Goal: Information Seeking & Learning: Check status

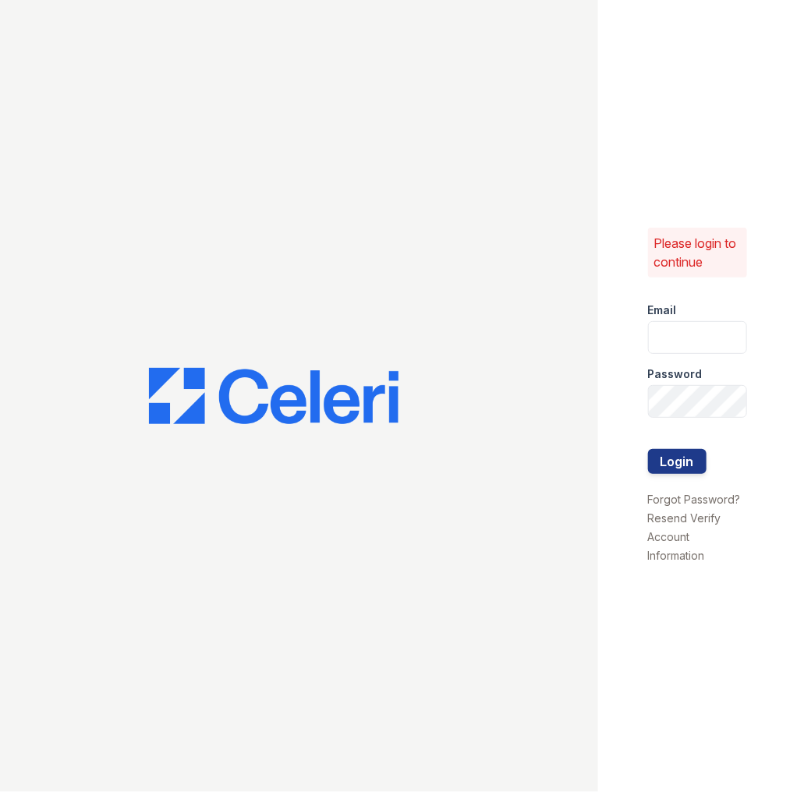
click at [725, 329] on input "email" at bounding box center [698, 337] width 100 height 33
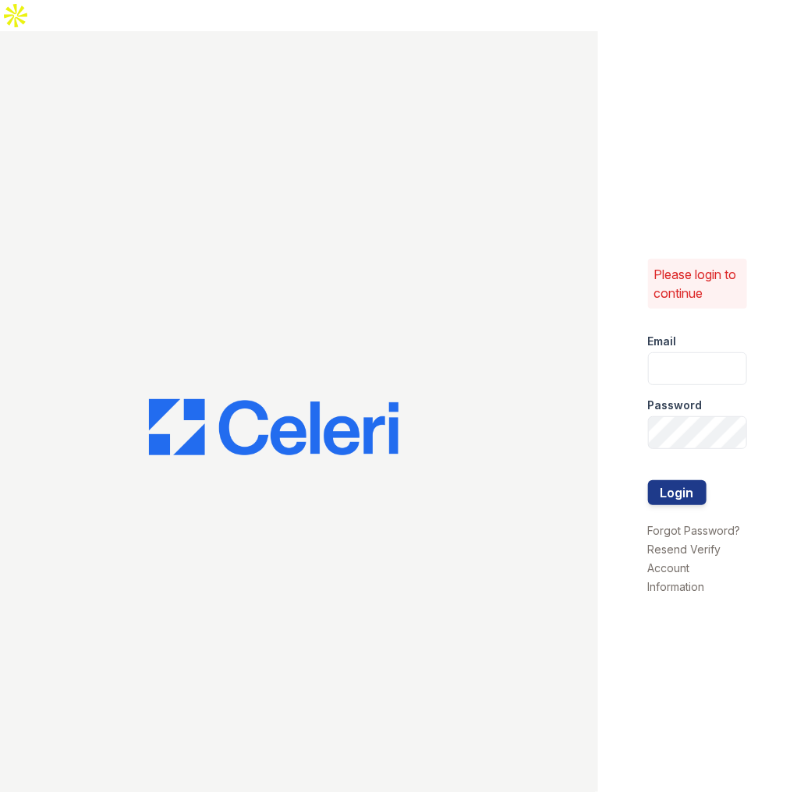
type input "jun@getceleri.com"
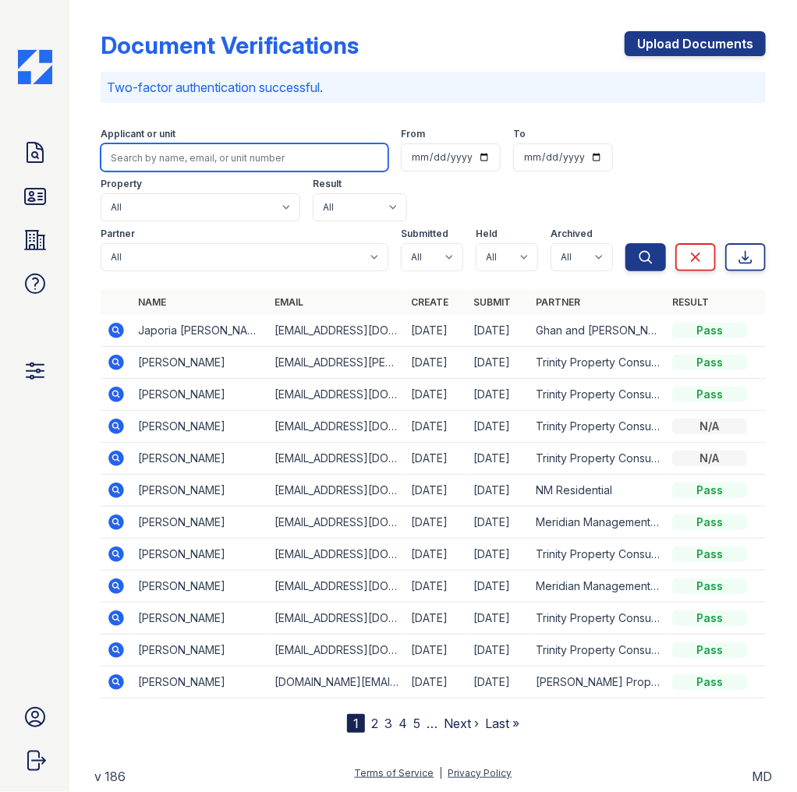
click at [259, 162] on input "search" at bounding box center [245, 157] width 288 height 28
paste input "tyreclayton@icloud.com"
type input "tyreclayton@icloud.com"
click at [625, 243] on button "Search" at bounding box center [645, 257] width 41 height 28
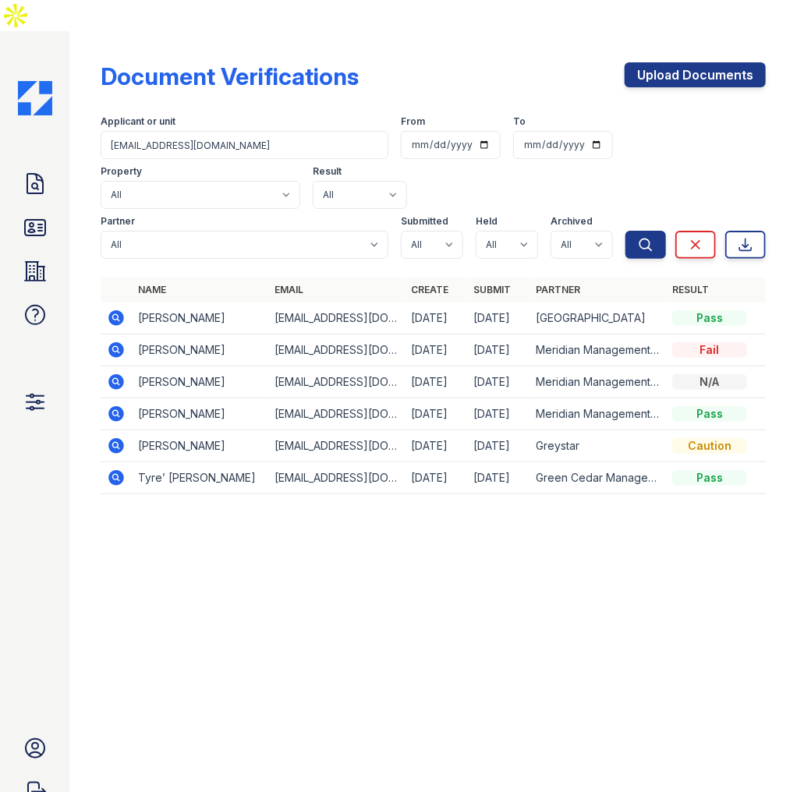
click at [111, 310] on icon at bounding box center [116, 318] width 16 height 16
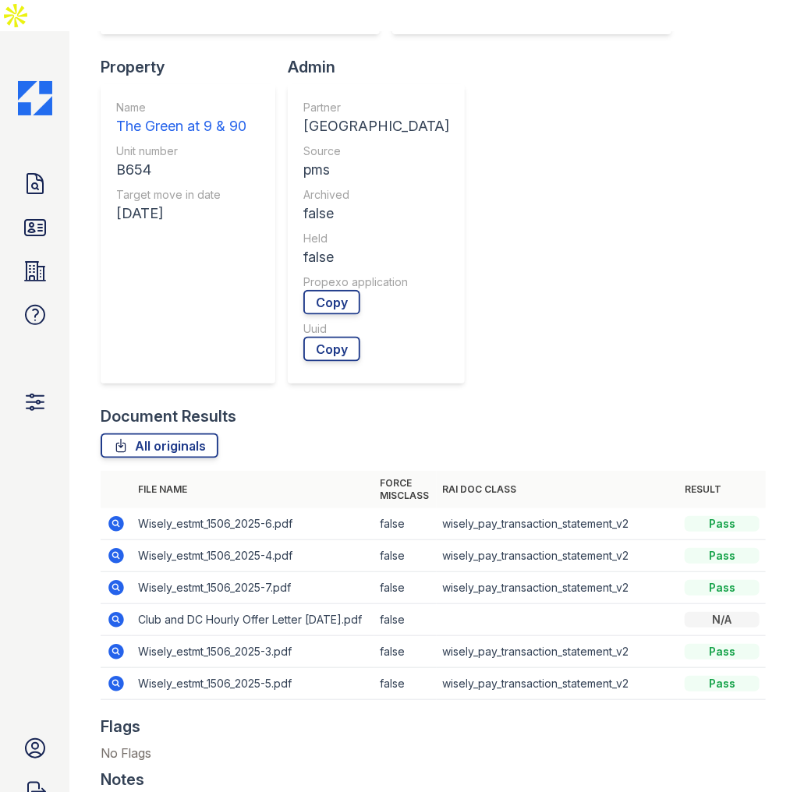
scroll to position [499, 0]
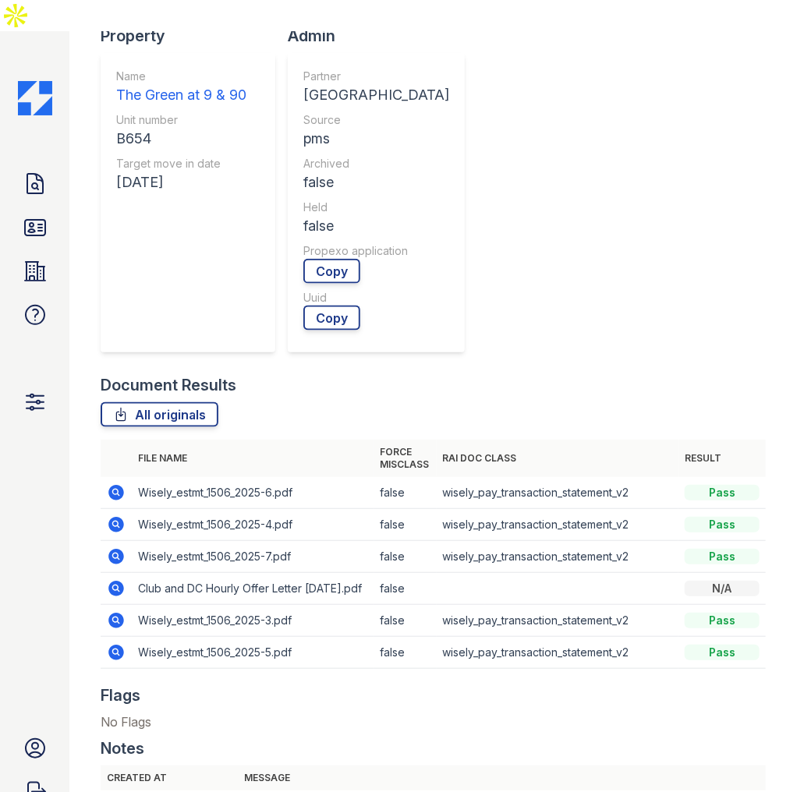
click at [112, 483] on icon at bounding box center [116, 492] width 19 height 19
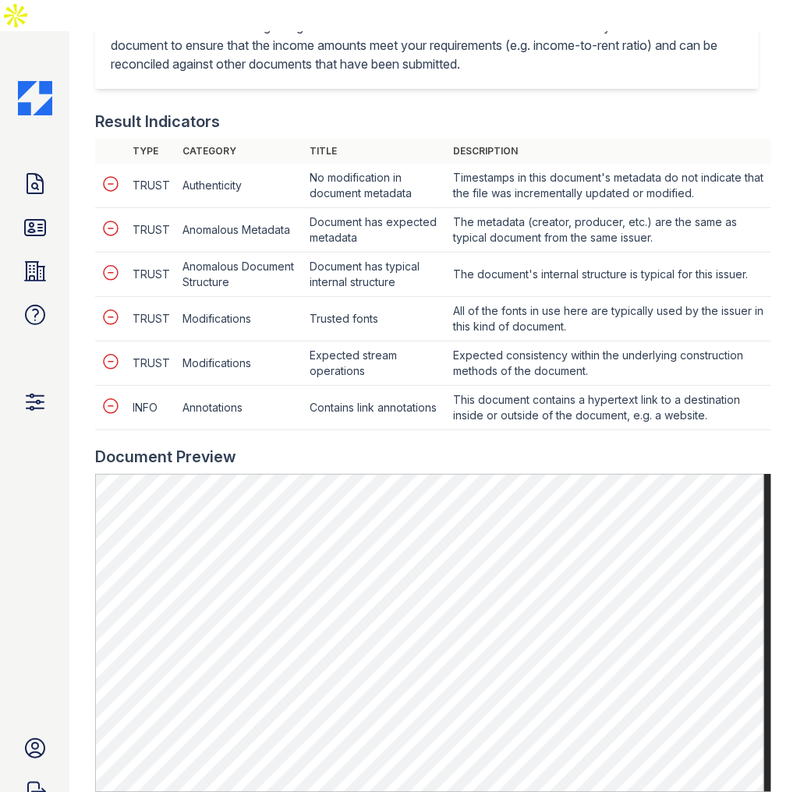
scroll to position [748, 0]
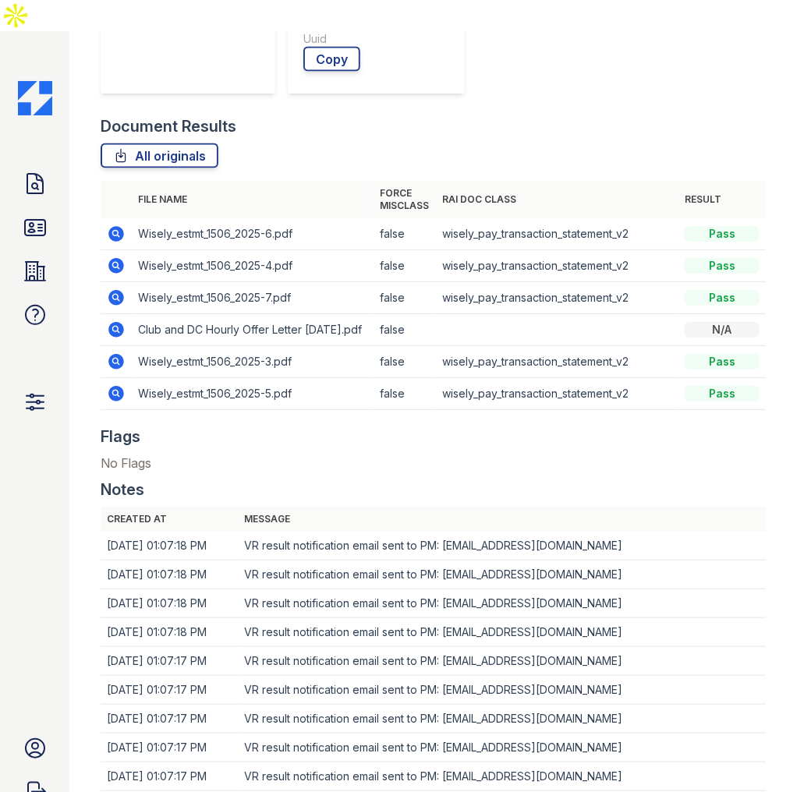
scroll to position [747, 0]
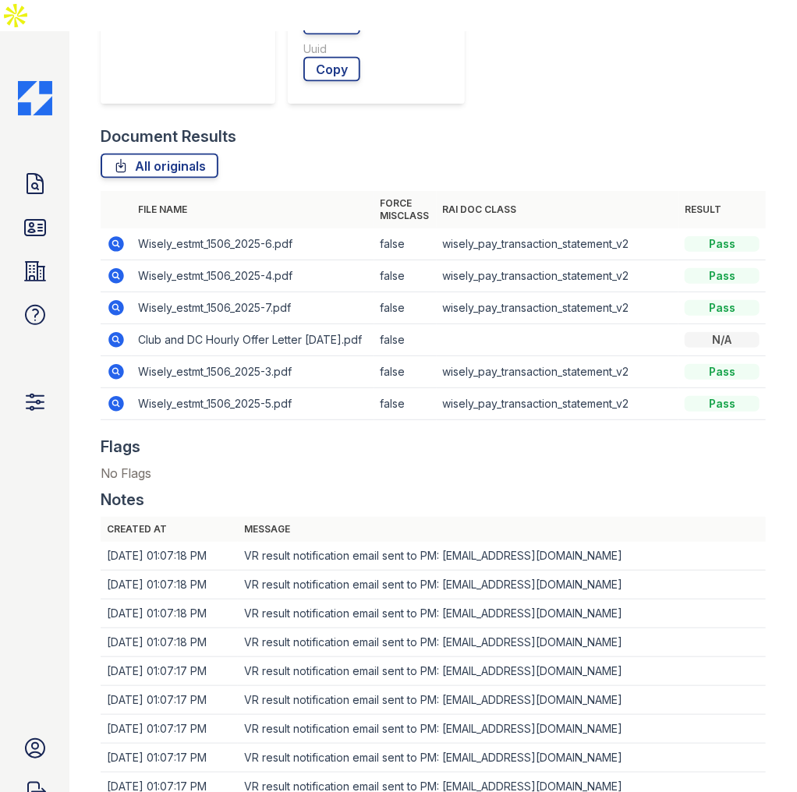
click at [116, 330] on icon at bounding box center [116, 339] width 19 height 19
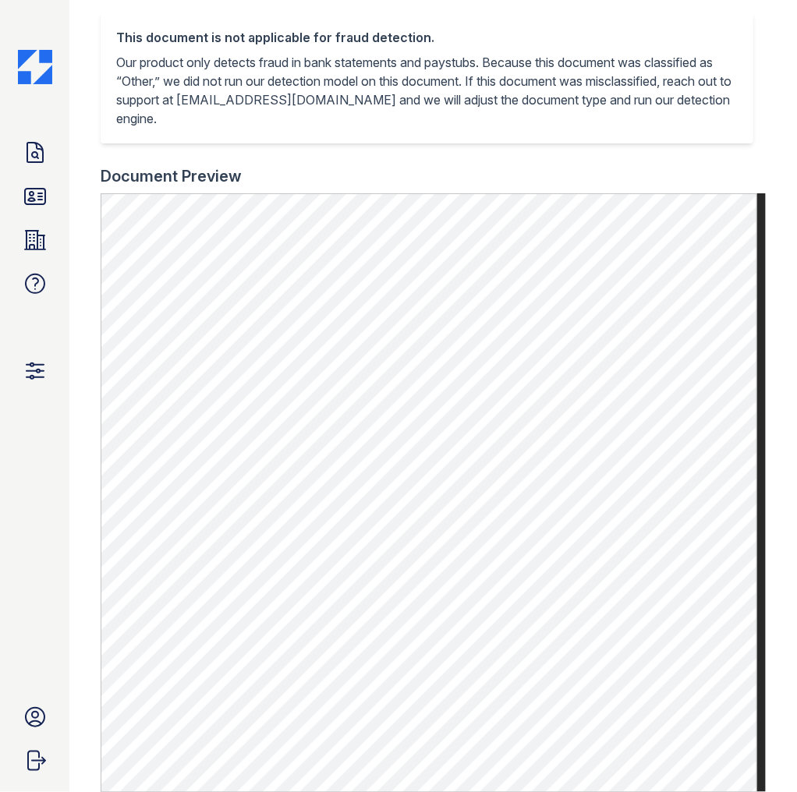
scroll to position [436, 0]
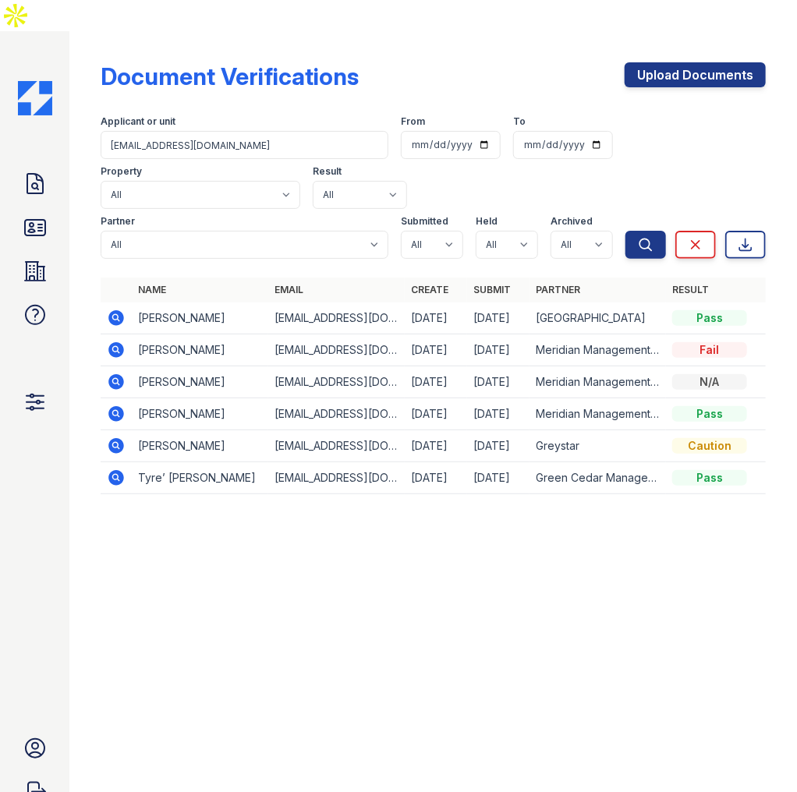
click at [115, 438] on icon at bounding box center [116, 446] width 16 height 16
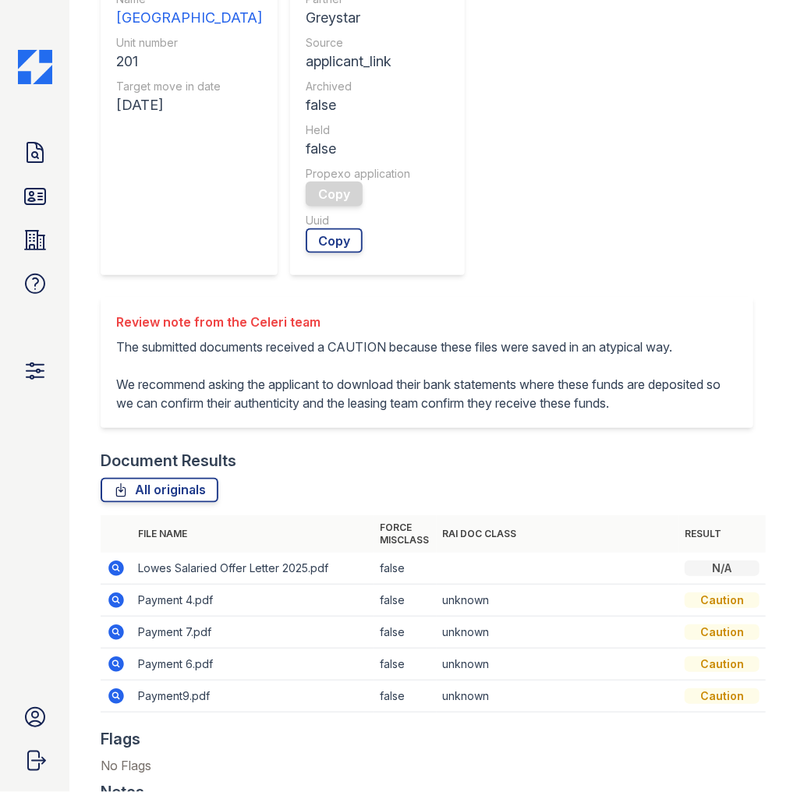
scroll to position [748, 0]
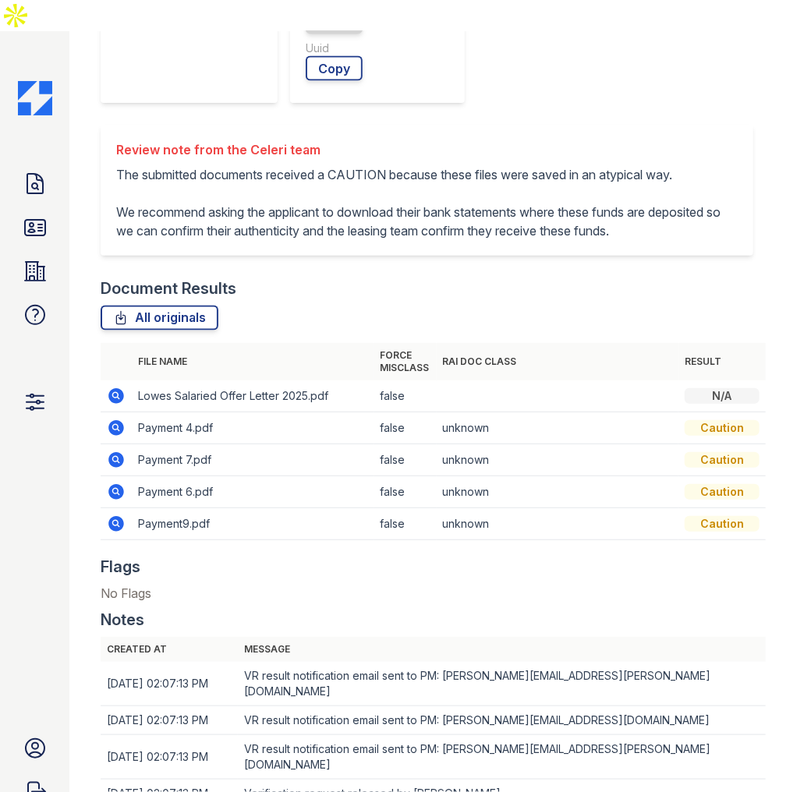
click at [116, 419] on icon at bounding box center [116, 428] width 19 height 19
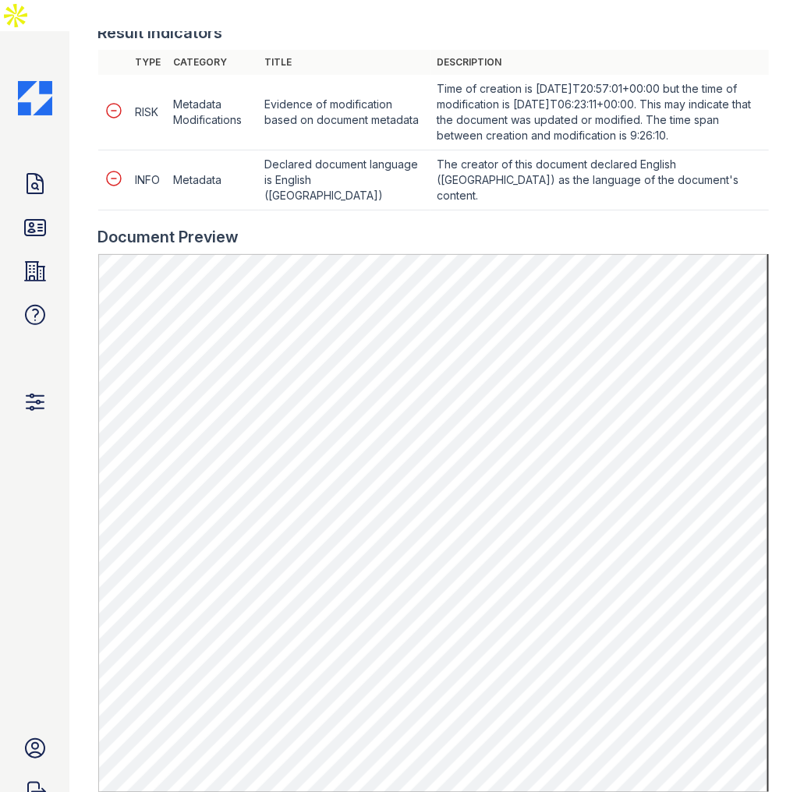
scroll to position [374, 0]
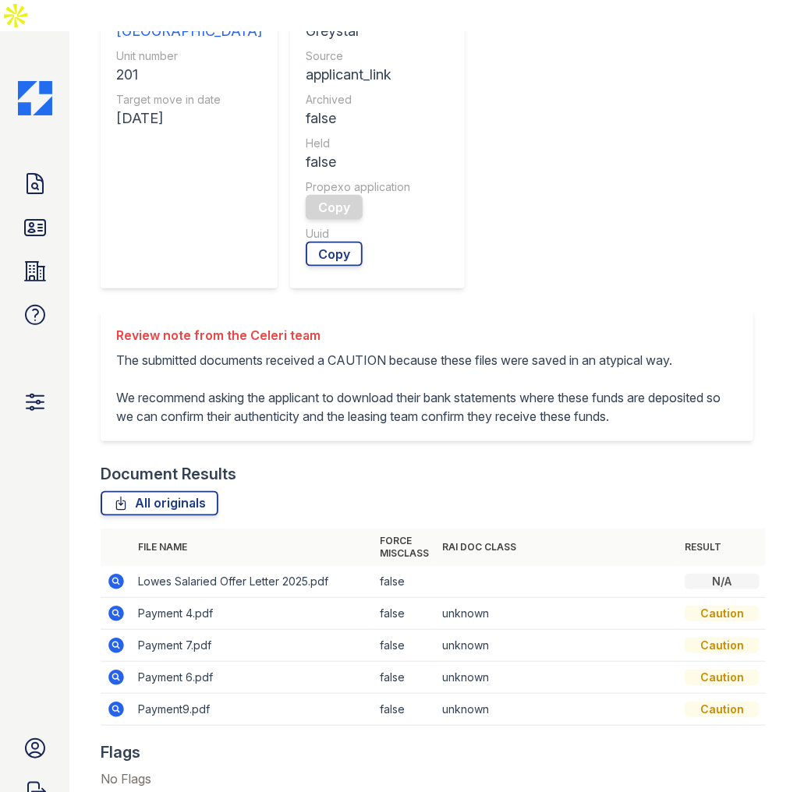
scroll to position [624, 0]
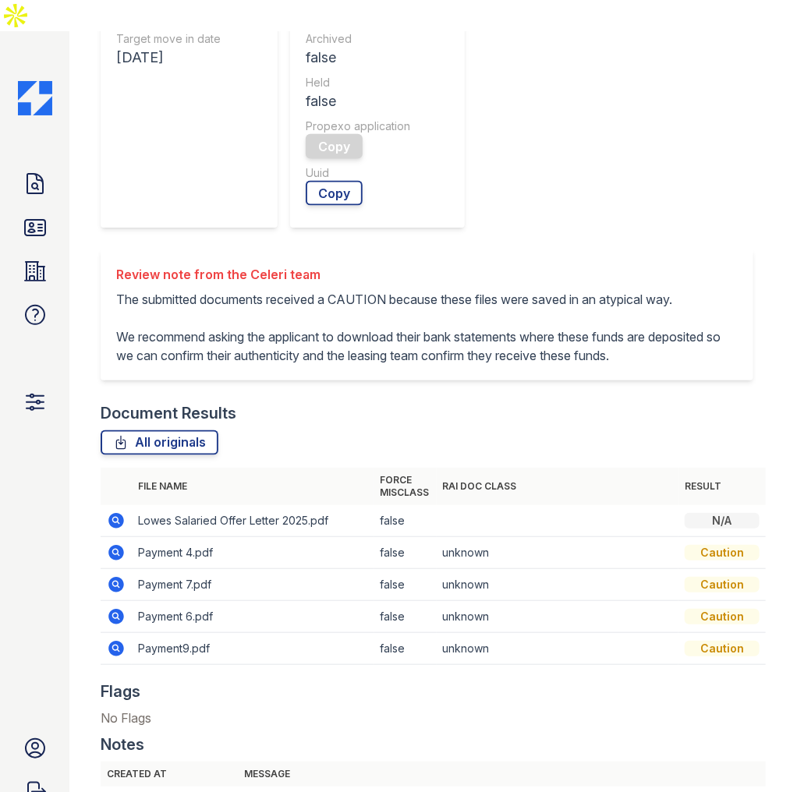
click at [115, 513] on icon at bounding box center [116, 521] width 16 height 16
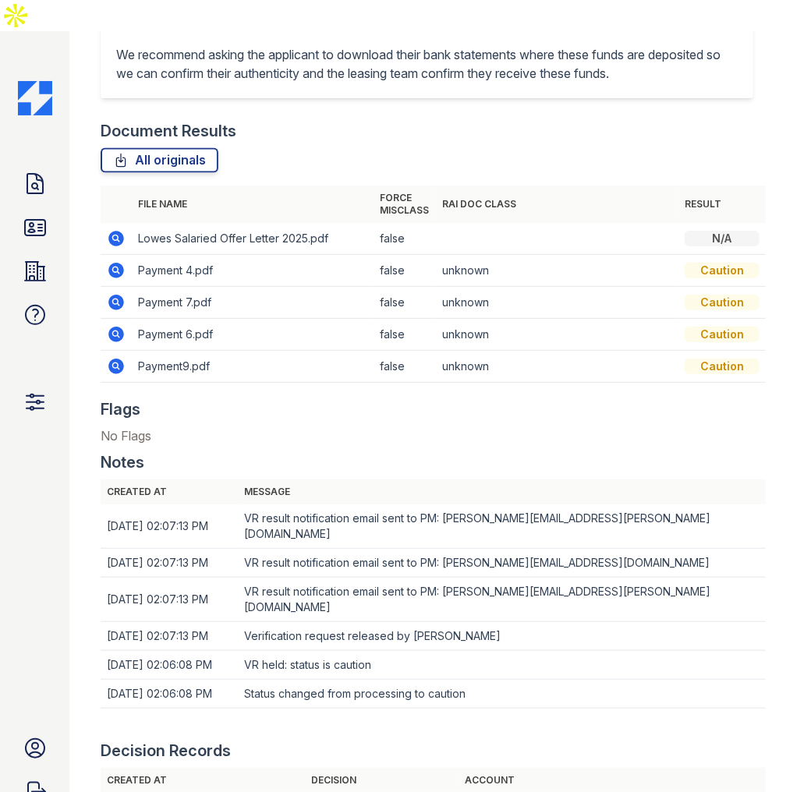
scroll to position [873, 0]
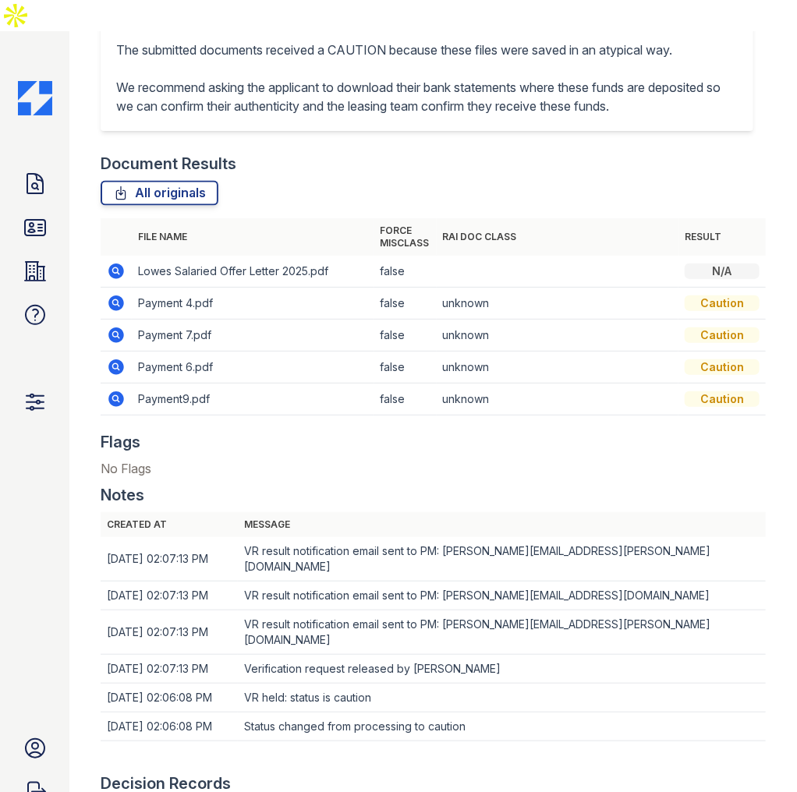
click at [115, 396] on icon at bounding box center [115, 398] width 4 height 4
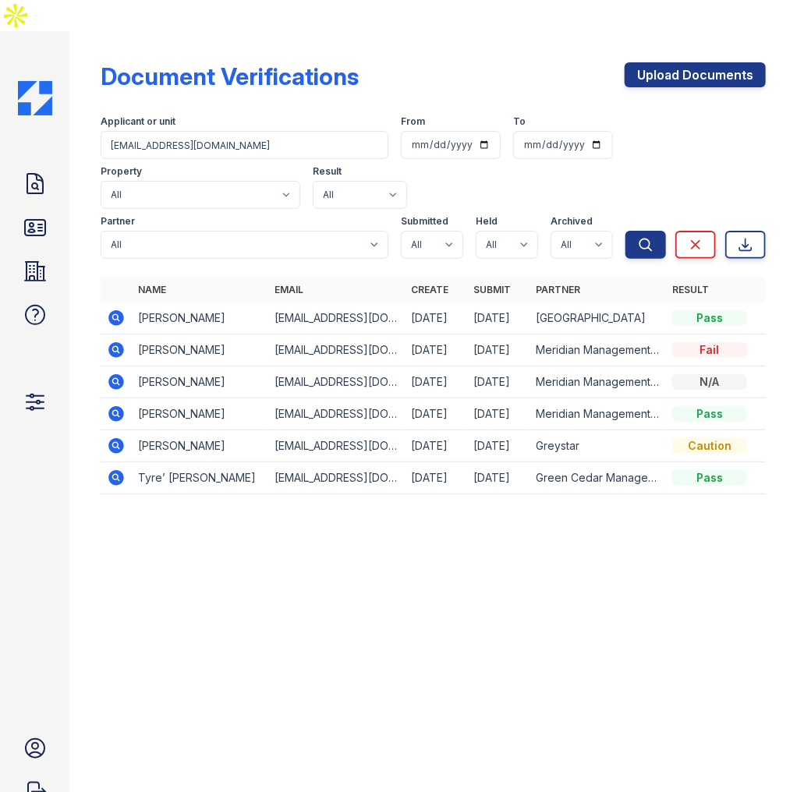
click at [119, 406] on icon at bounding box center [116, 414] width 16 height 16
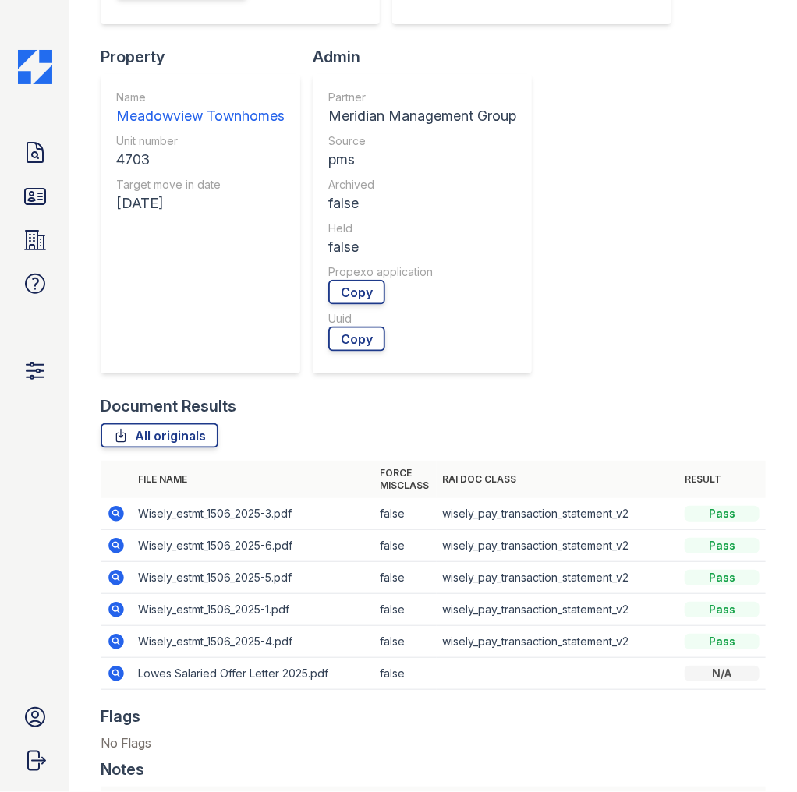
scroll to position [561, 0]
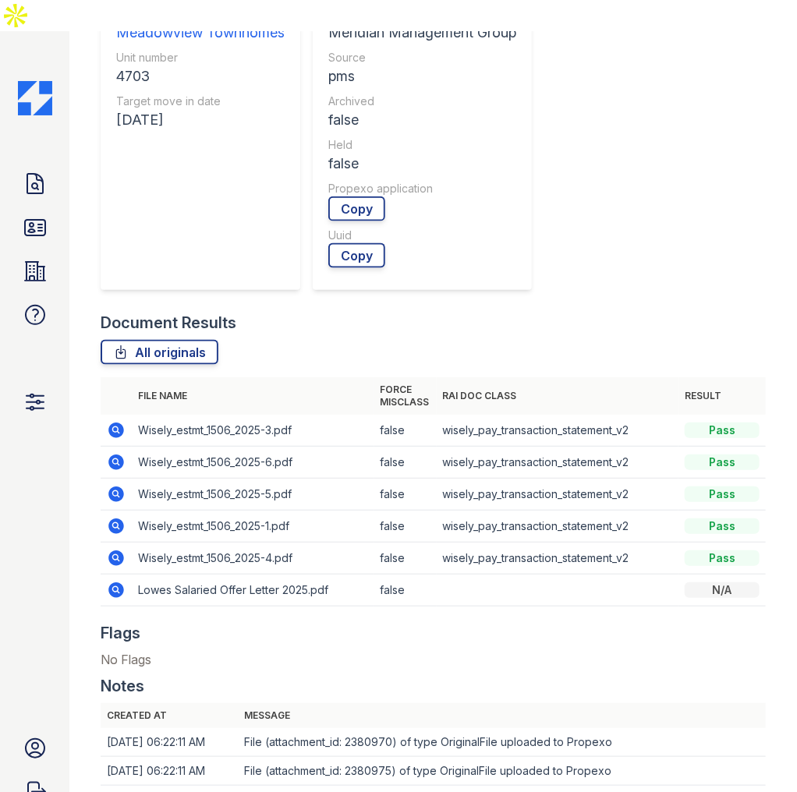
click at [111, 422] on icon at bounding box center [116, 430] width 16 height 16
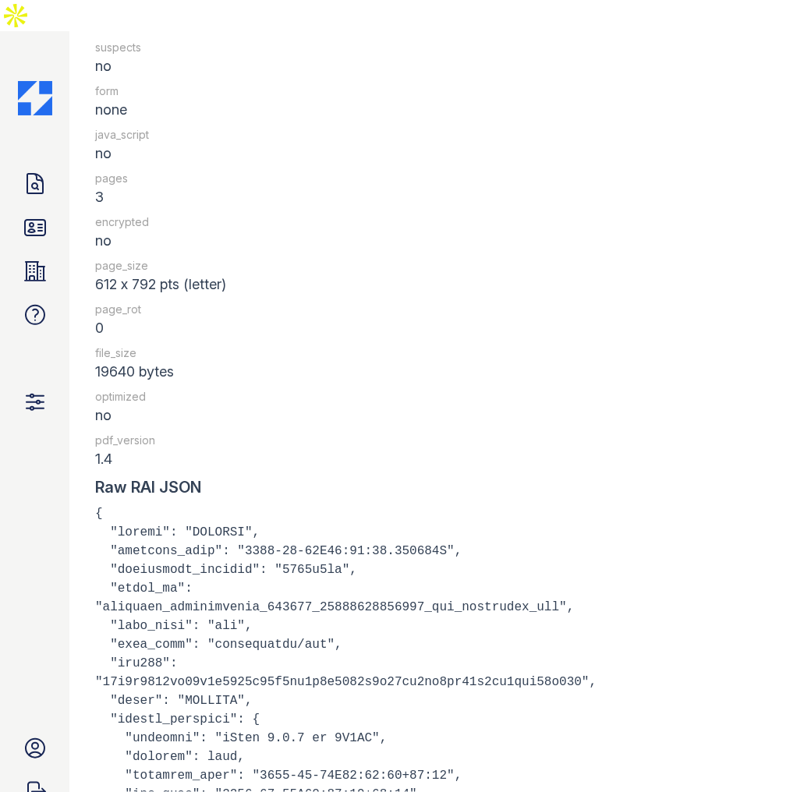
scroll to position [2494, 0]
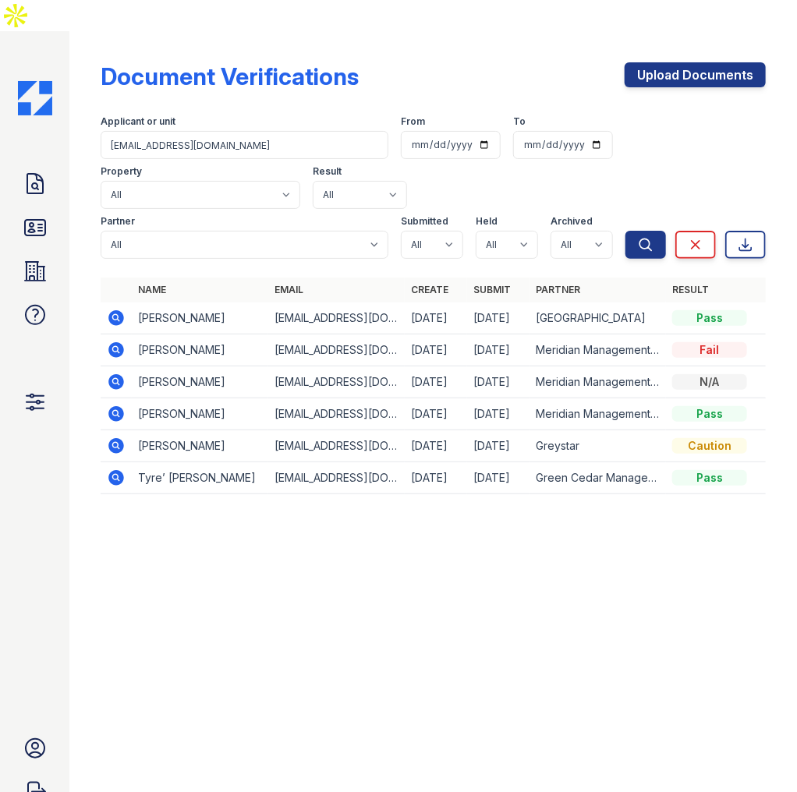
click at [118, 470] on icon at bounding box center [116, 478] width 16 height 16
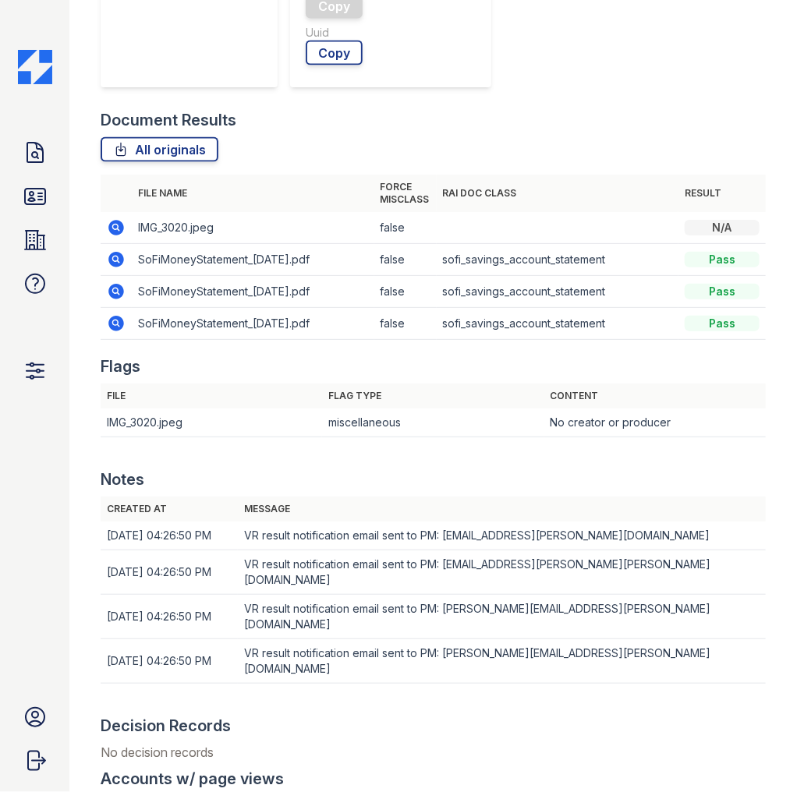
scroll to position [748, 0]
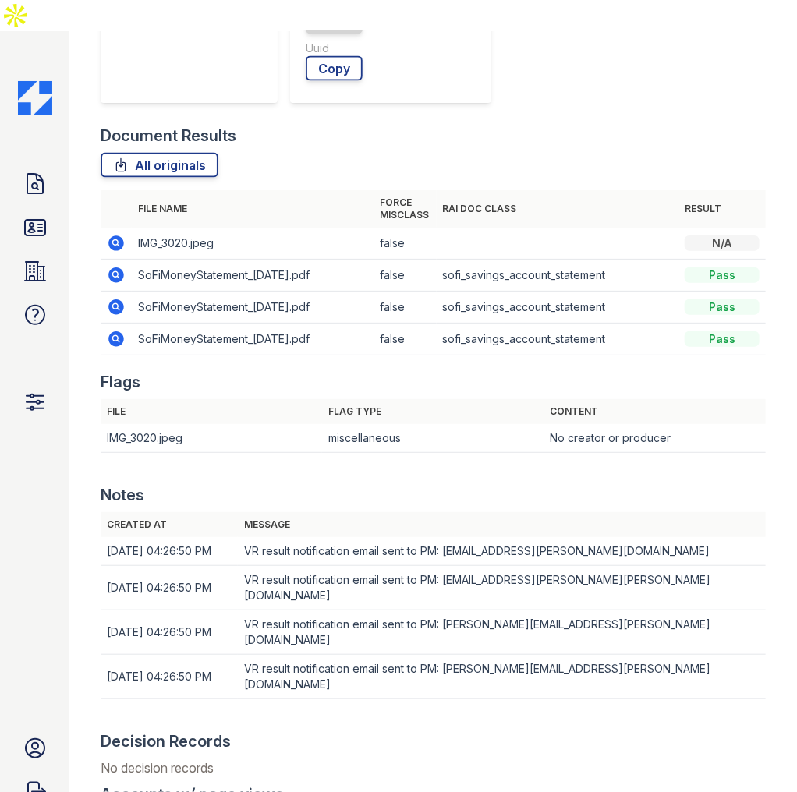
click at [116, 330] on icon at bounding box center [116, 339] width 19 height 19
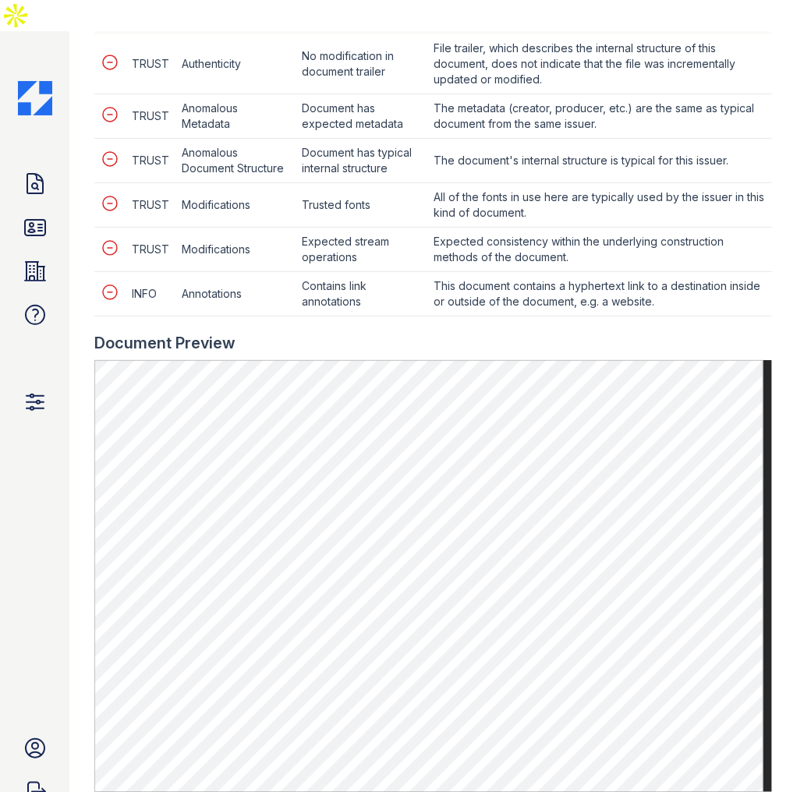
scroll to position [686, 0]
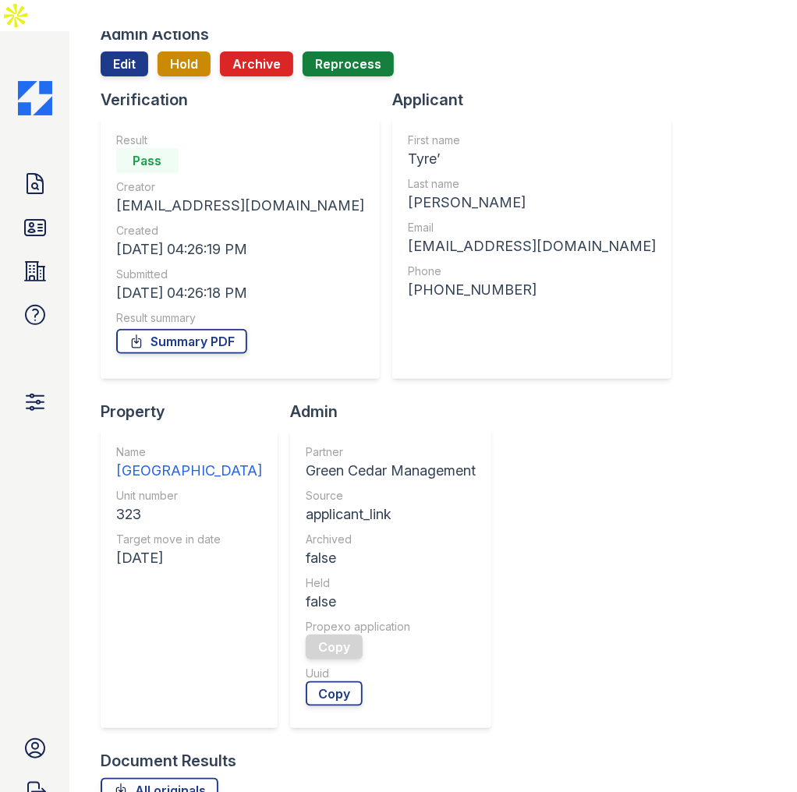
scroll to position [125, 0]
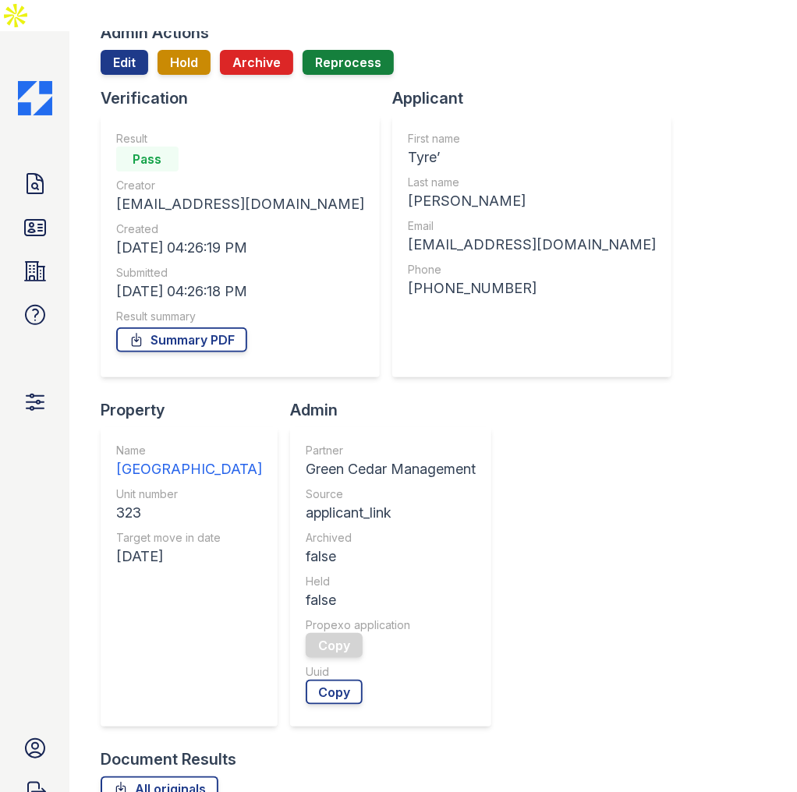
click at [408, 234] on div "[EMAIL_ADDRESS][DOMAIN_NAME]" at bounding box center [532, 245] width 248 height 22
copy div "[EMAIL_ADDRESS][DOMAIN_NAME]"
click at [28, 253] on link "Properties" at bounding box center [34, 271] width 37 height 37
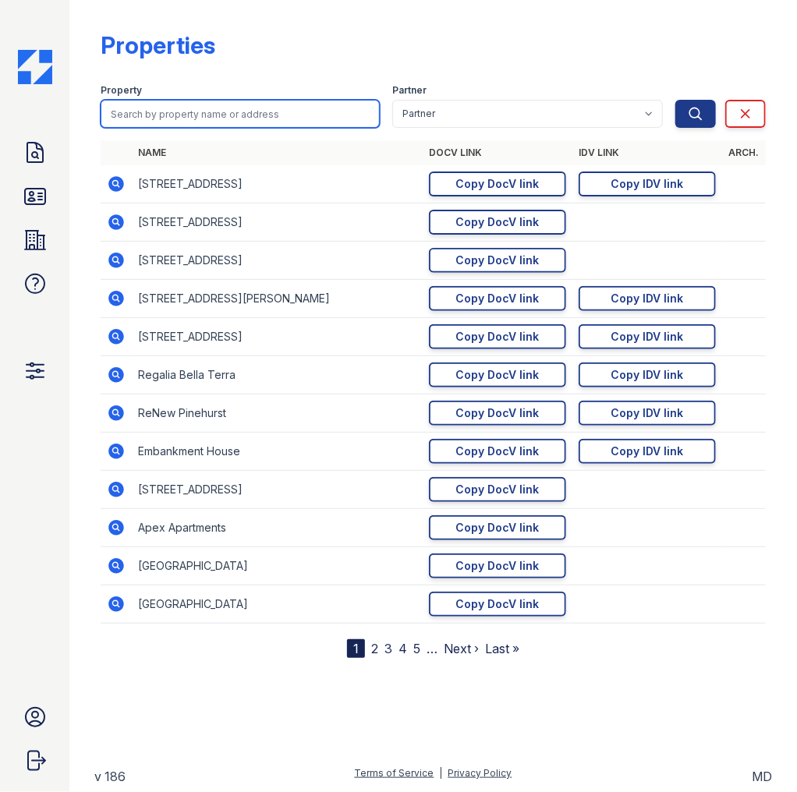
click at [224, 112] on input "search" at bounding box center [240, 114] width 279 height 28
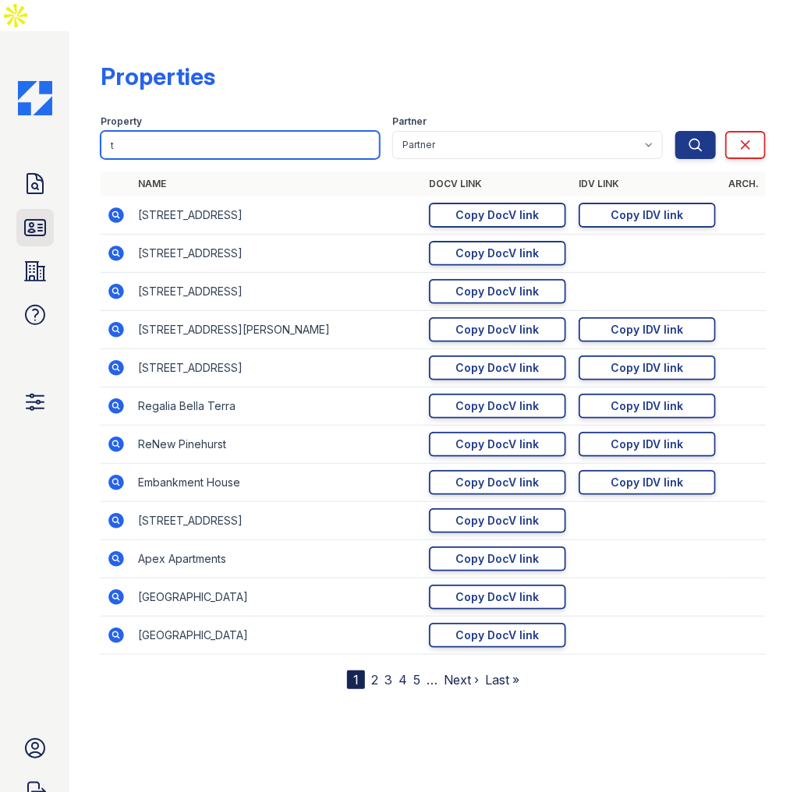
type input "t"
click at [35, 215] on icon at bounding box center [35, 227] width 25 height 25
click at [136, 131] on input "t" at bounding box center [240, 145] width 279 height 28
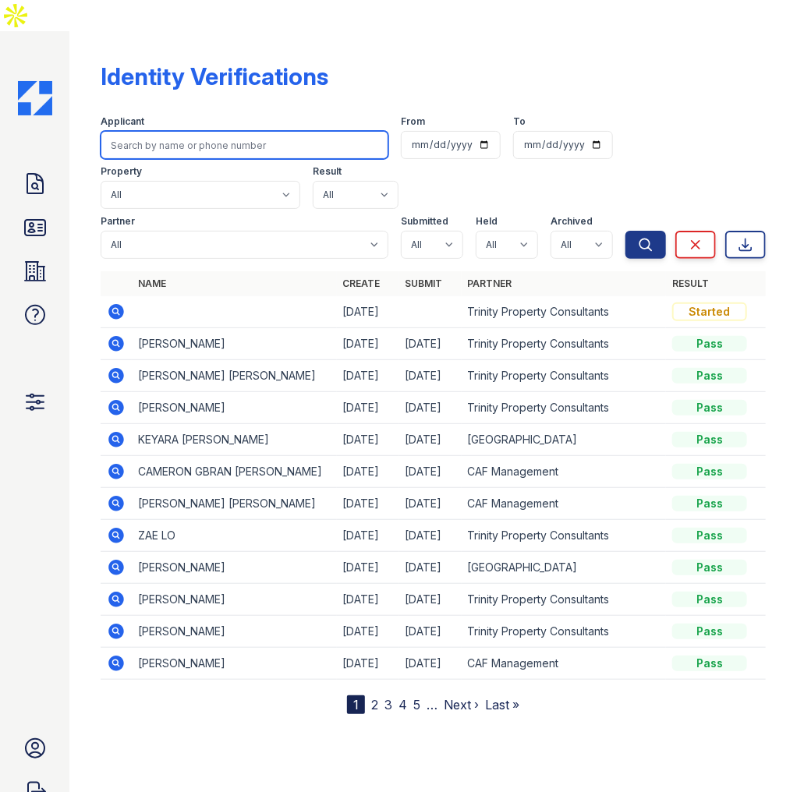
click at [136, 131] on input "search" at bounding box center [245, 145] width 288 height 28
type input "tyre clayton"
click at [625, 231] on button "Search" at bounding box center [645, 245] width 41 height 28
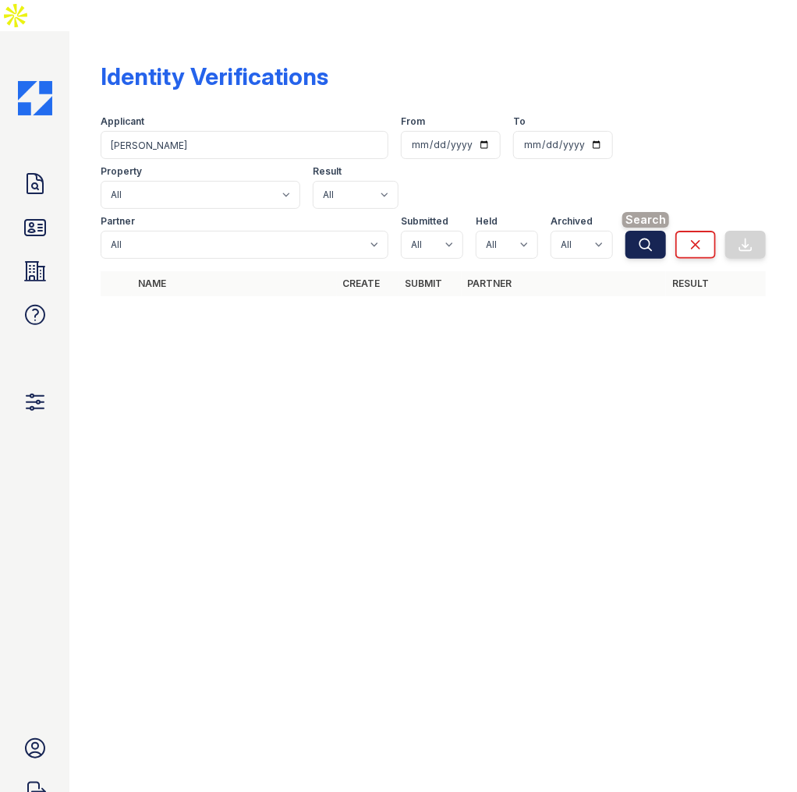
click at [637, 231] on button "Search" at bounding box center [645, 245] width 41 height 28
click at [412, 461] on div at bounding box center [432, 566] width 677 height 458
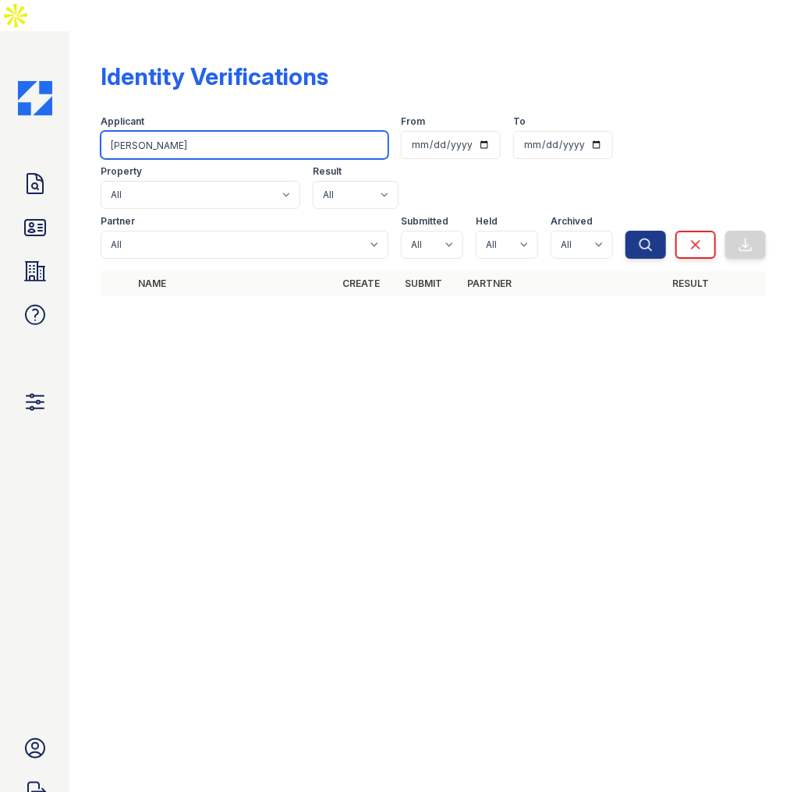
click at [178, 131] on input "tyre clayton" at bounding box center [245, 145] width 288 height 28
click at [45, 171] on icon at bounding box center [35, 183] width 25 height 25
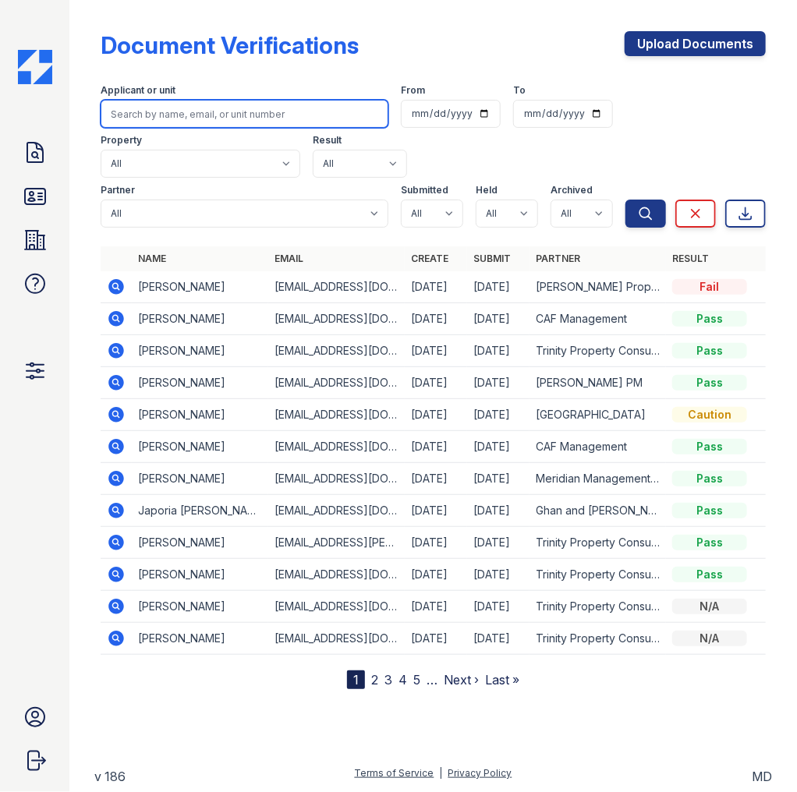
click at [197, 117] on input "search" at bounding box center [245, 114] width 288 height 28
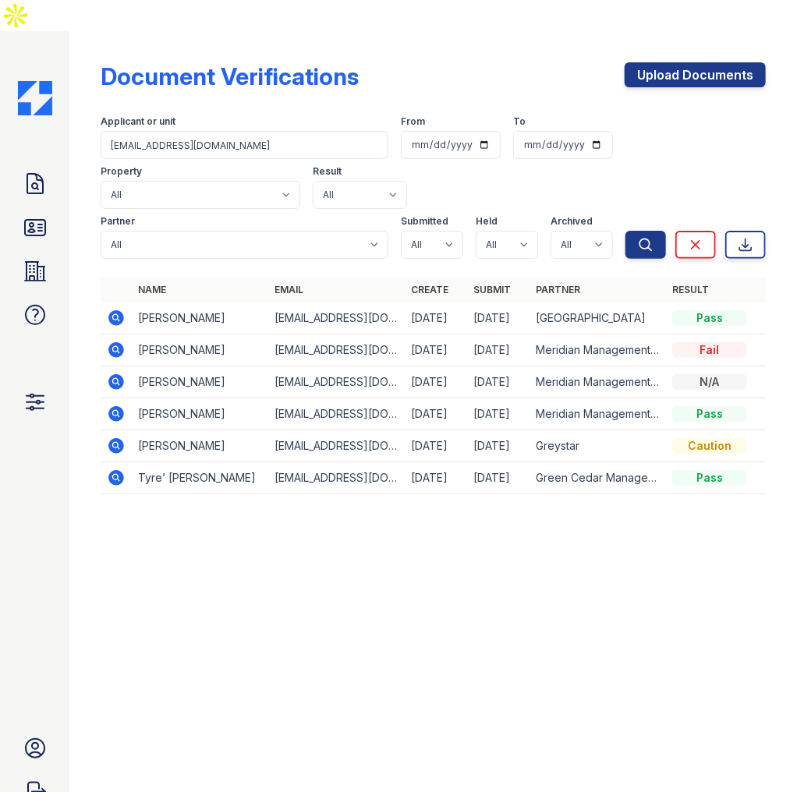
click at [122, 342] on icon at bounding box center [116, 350] width 16 height 16
click at [157, 131] on input "[EMAIL_ADDRESS][DOMAIN_NAME]" at bounding box center [245, 145] width 288 height 28
click at [156, 131] on input "[EMAIL_ADDRESS][DOMAIN_NAME]" at bounding box center [245, 145] width 288 height 28
paste input "shaniaecon@gmail"
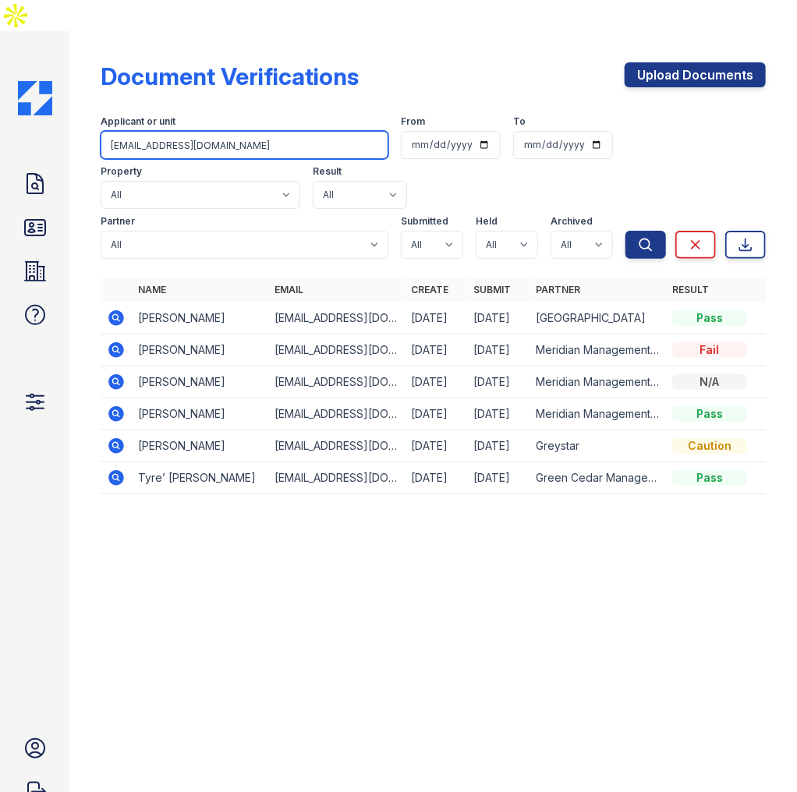
type input "shaniaecon@gmail.com"
click at [625, 231] on button "Search" at bounding box center [645, 245] width 41 height 28
click at [234, 131] on input "shaniaecon@gmail.com" at bounding box center [245, 145] width 288 height 28
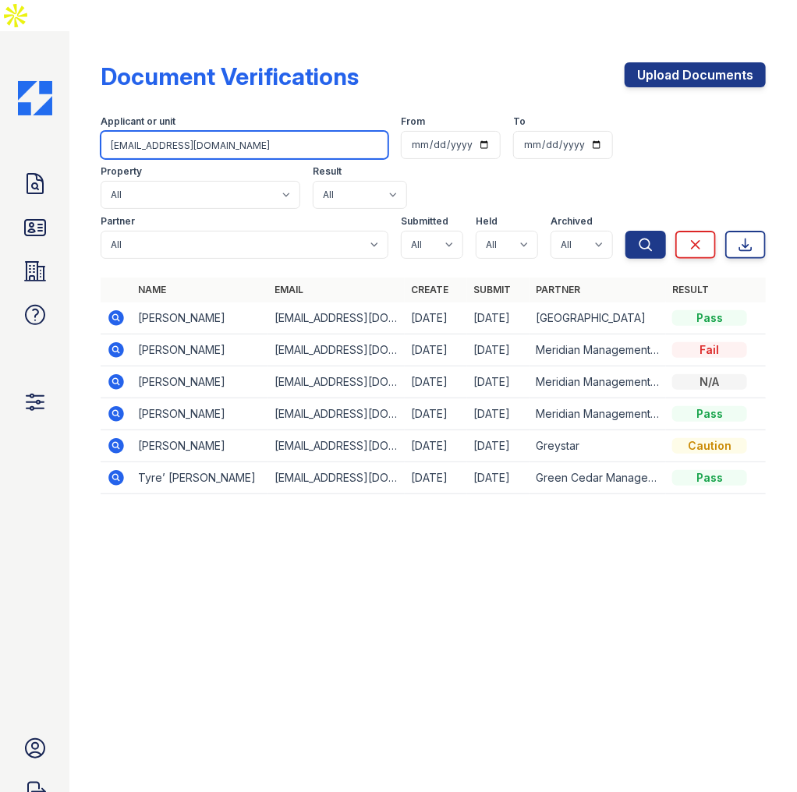
paste input "none@none"
type input "none@none.com"
click at [625, 231] on button "Search" at bounding box center [645, 245] width 41 height 28
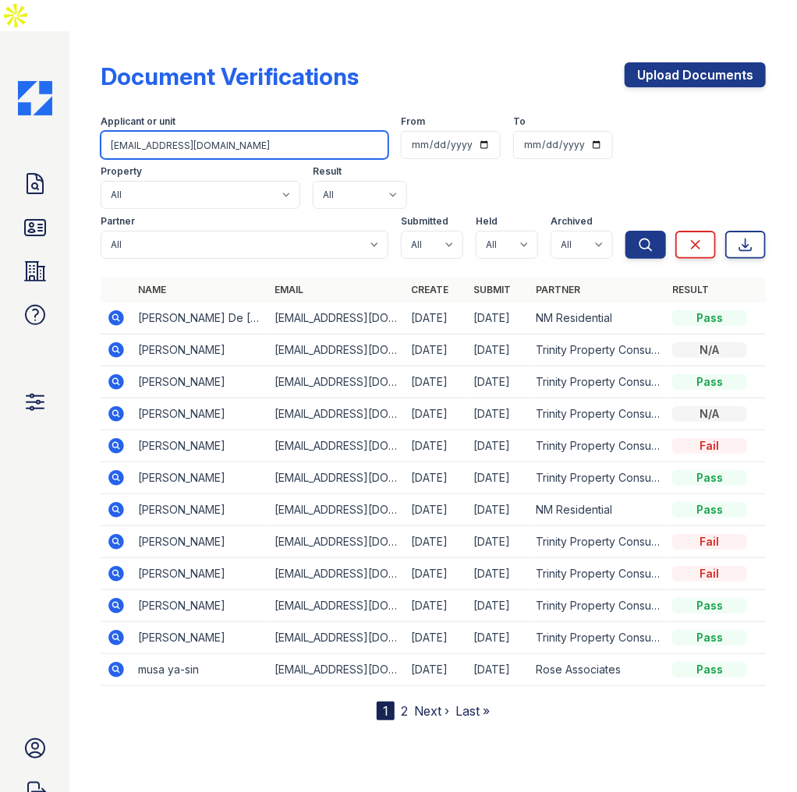
click at [167, 131] on input "none@none.com" at bounding box center [245, 145] width 288 height 28
paste input "takitagamble@yahoo"
type input "takitagamble@yahoo.com"
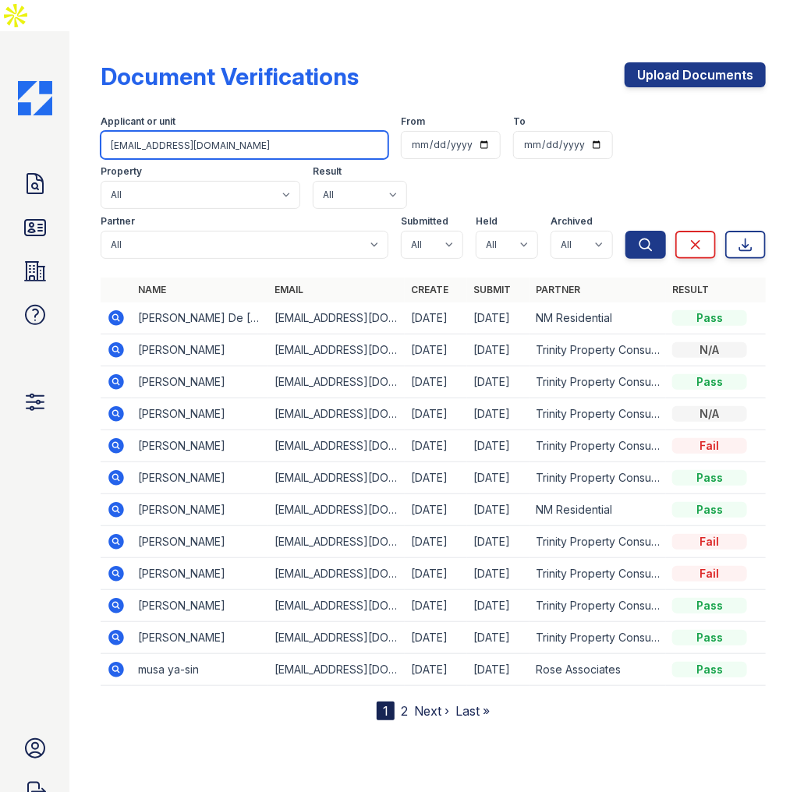
click at [625, 231] on button "Search" at bounding box center [645, 245] width 41 height 28
click at [224, 131] on input "takitagamble@yahoo.com" at bounding box center [245, 145] width 288 height 28
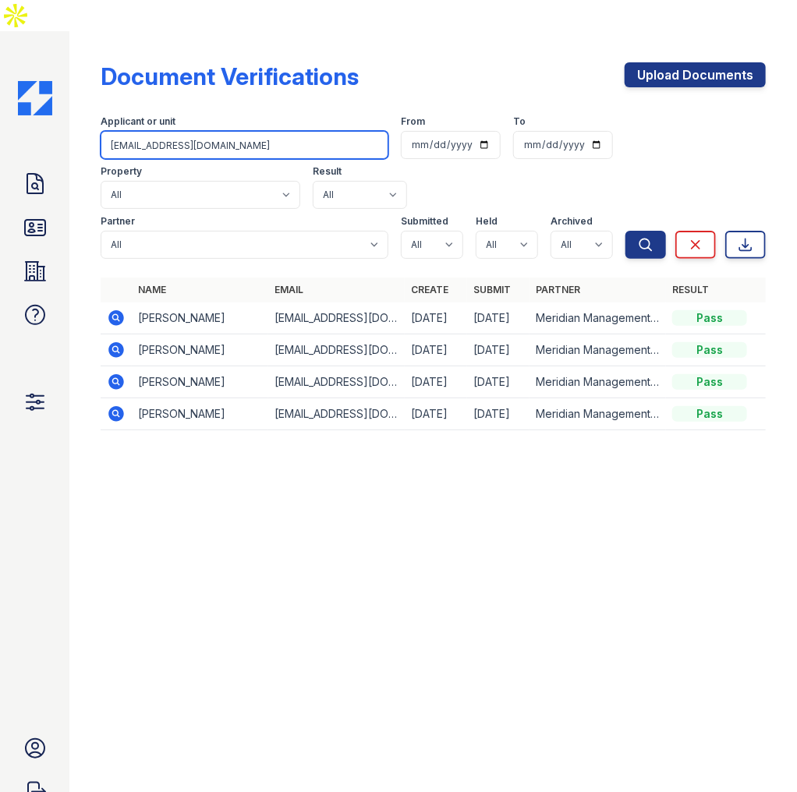
click at [143, 131] on input "takitagamble@yahoo.com" at bounding box center [245, 145] width 288 height 28
paste input "raven.santana@outlook"
type input "raven.santana@outlook.com"
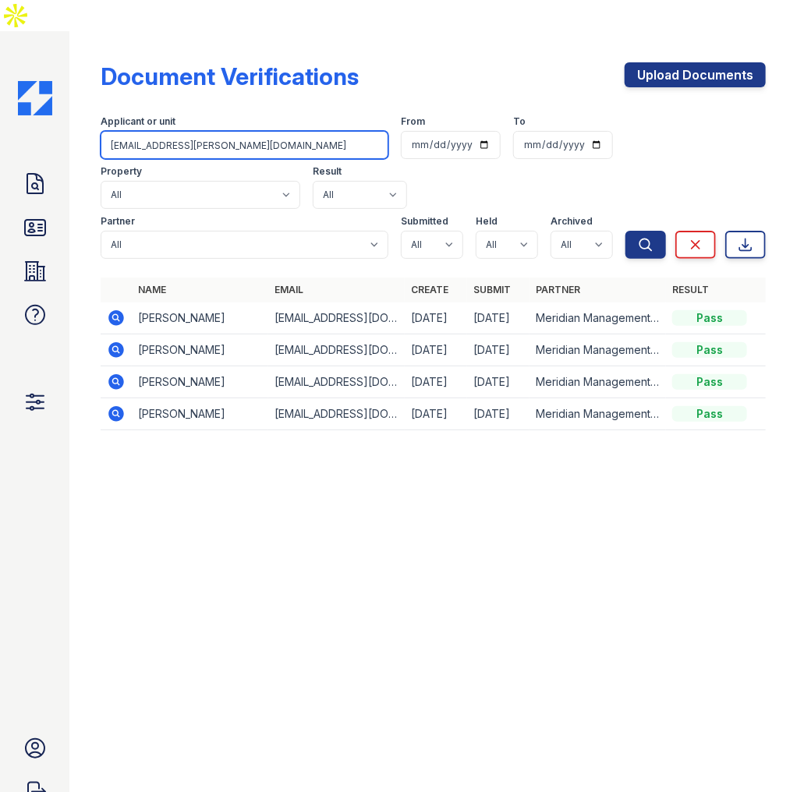
click at [625, 231] on button "Search" at bounding box center [645, 245] width 41 height 28
click at [184, 131] on input "raven.santana@outlook.com" at bounding box center [245, 145] width 288 height 28
paste input "sademorris678@gmail"
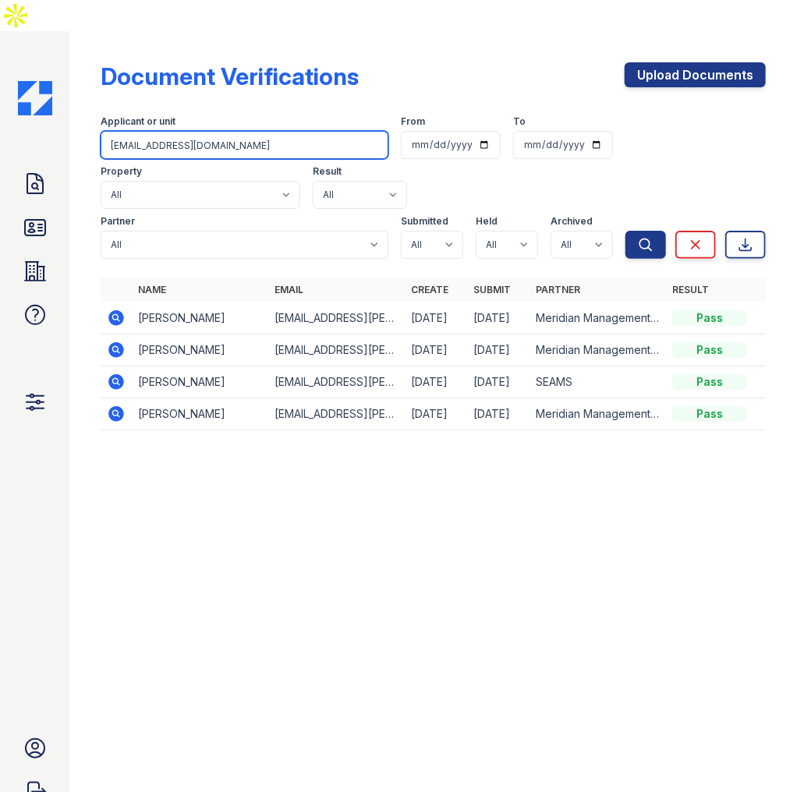
type input "sademorris678@gmail.com"
click at [625, 231] on button "Search" at bounding box center [645, 245] width 41 height 28
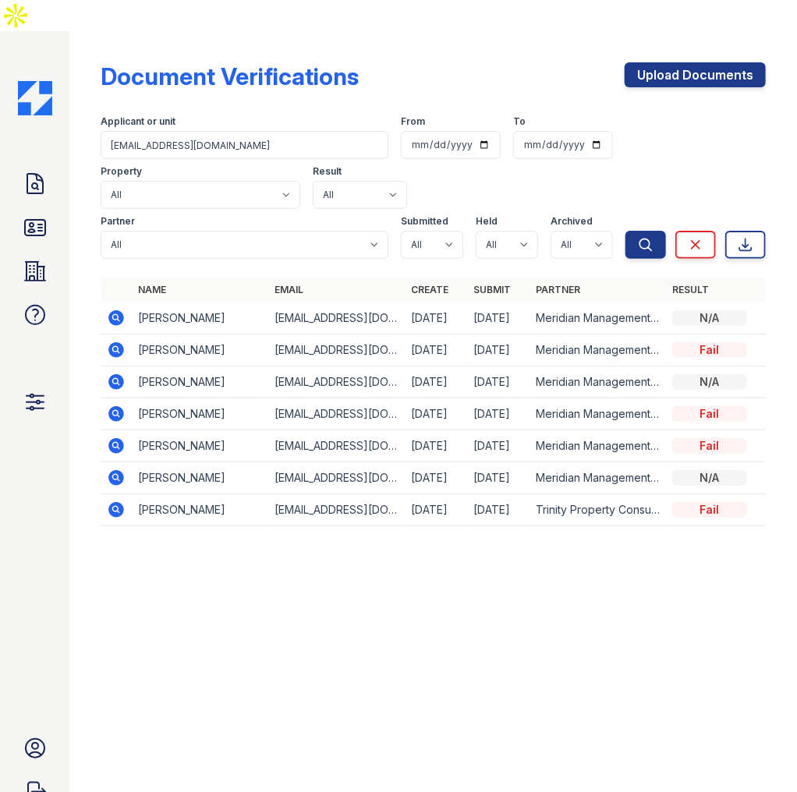
click at [113, 502] on icon at bounding box center [116, 510] width 16 height 16
click at [118, 500] on icon at bounding box center [116, 509] width 19 height 19
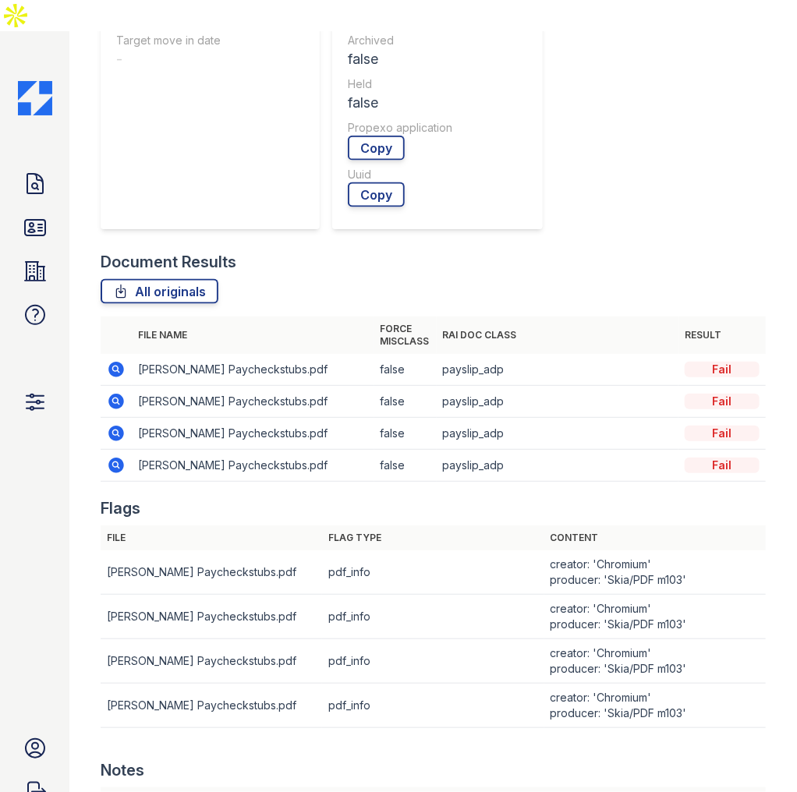
scroll to position [624, 0]
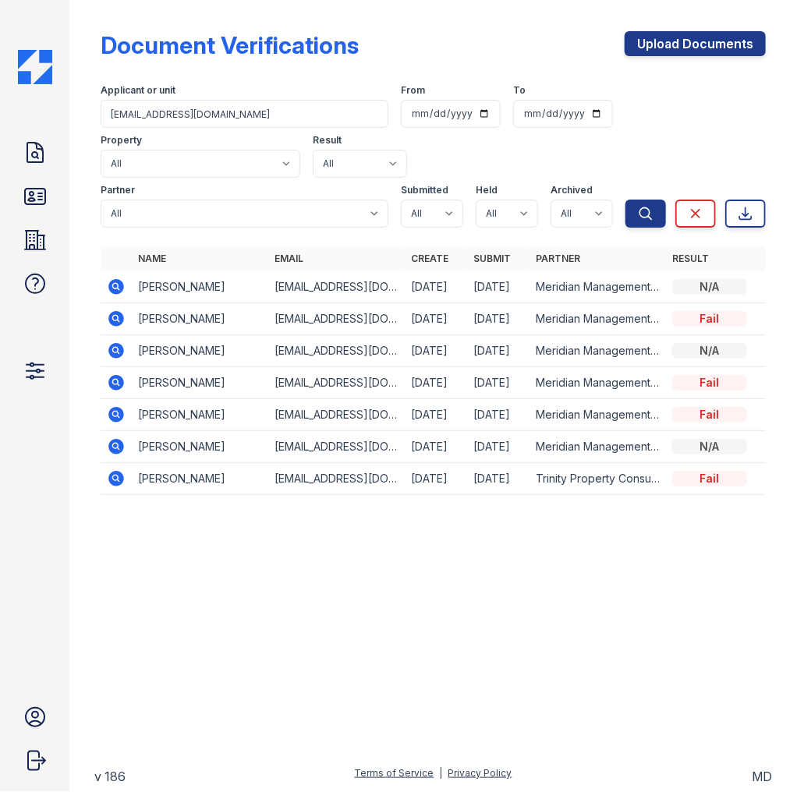
click at [118, 349] on icon at bounding box center [116, 351] width 16 height 16
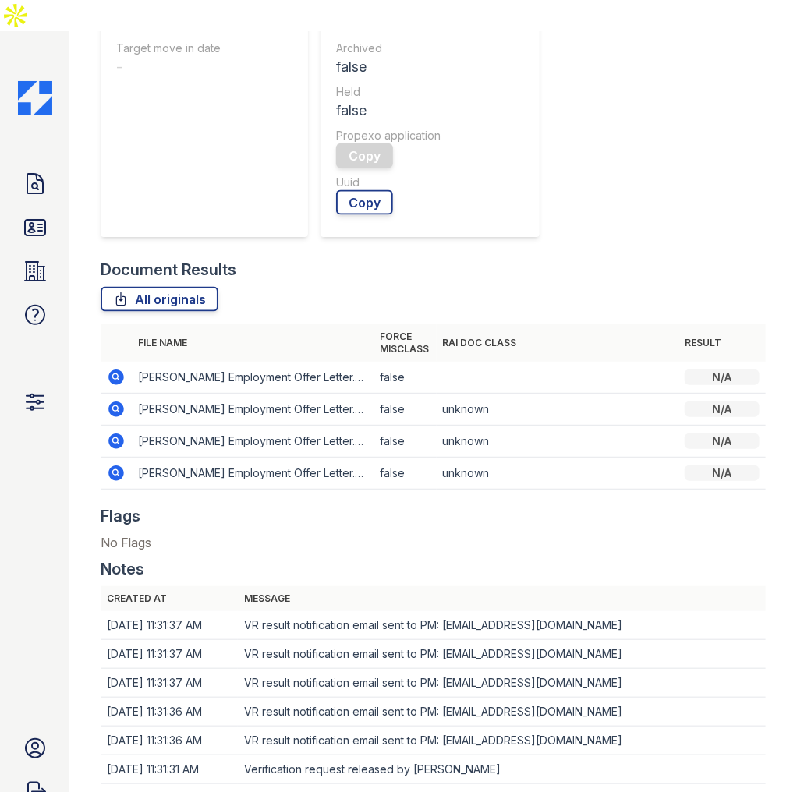
scroll to position [624, 0]
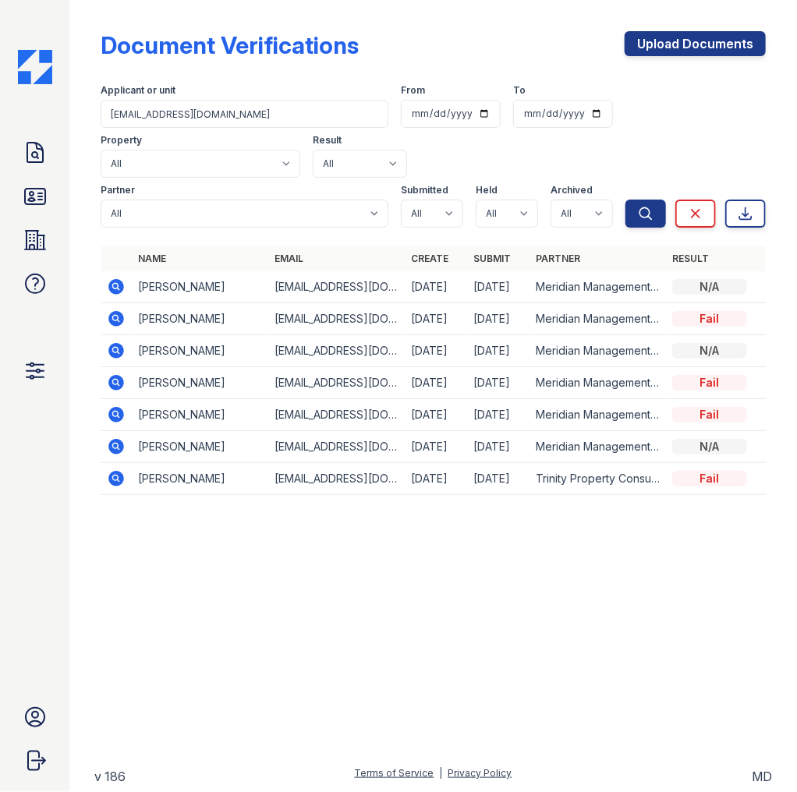
click at [121, 446] on icon at bounding box center [116, 447] width 16 height 16
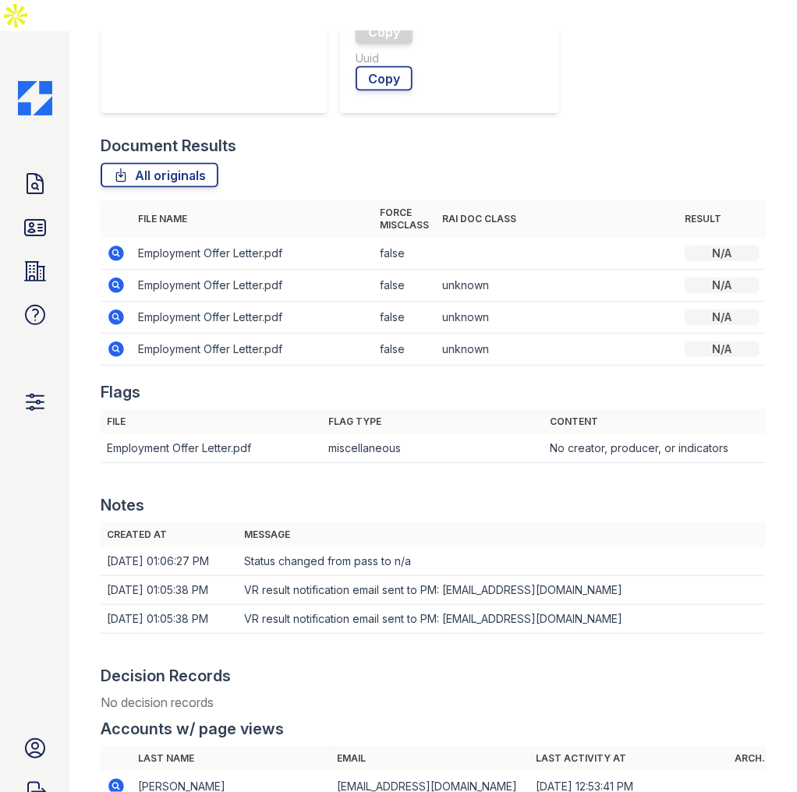
scroll to position [708, 0]
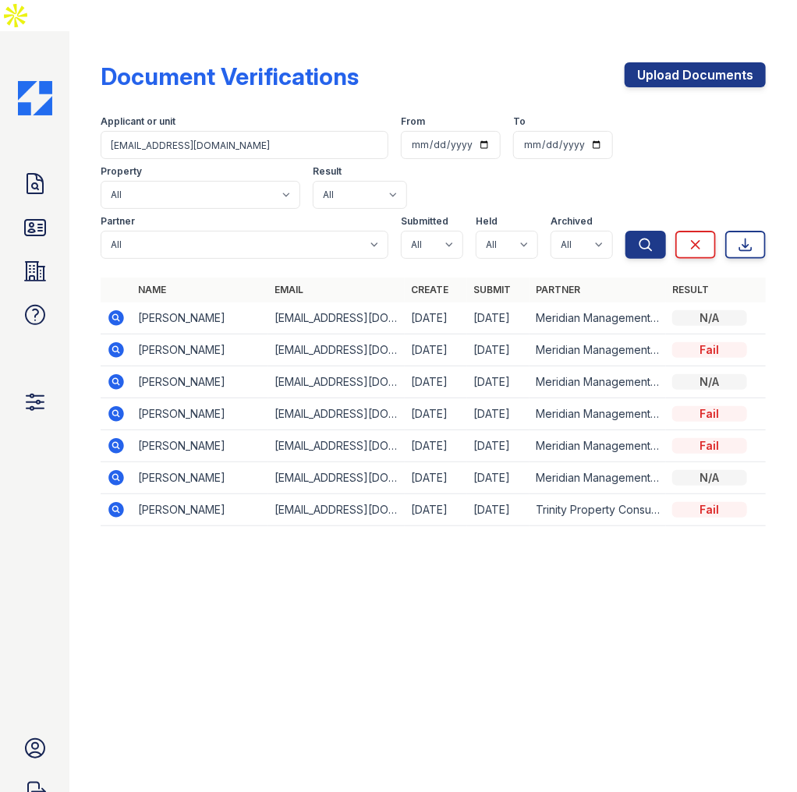
click at [108, 405] on icon at bounding box center [116, 414] width 19 height 19
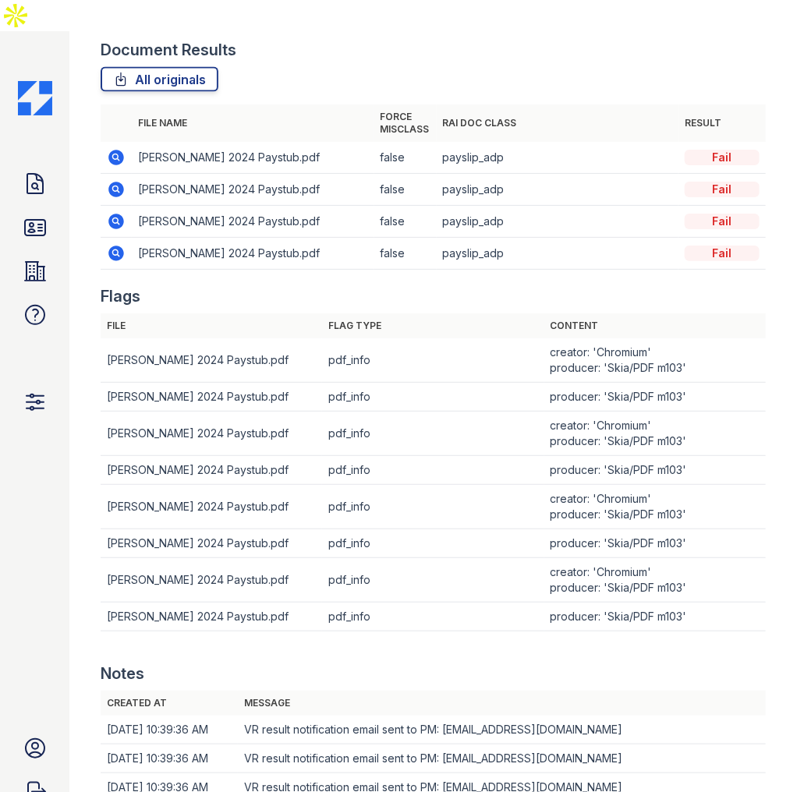
scroll to position [773, 0]
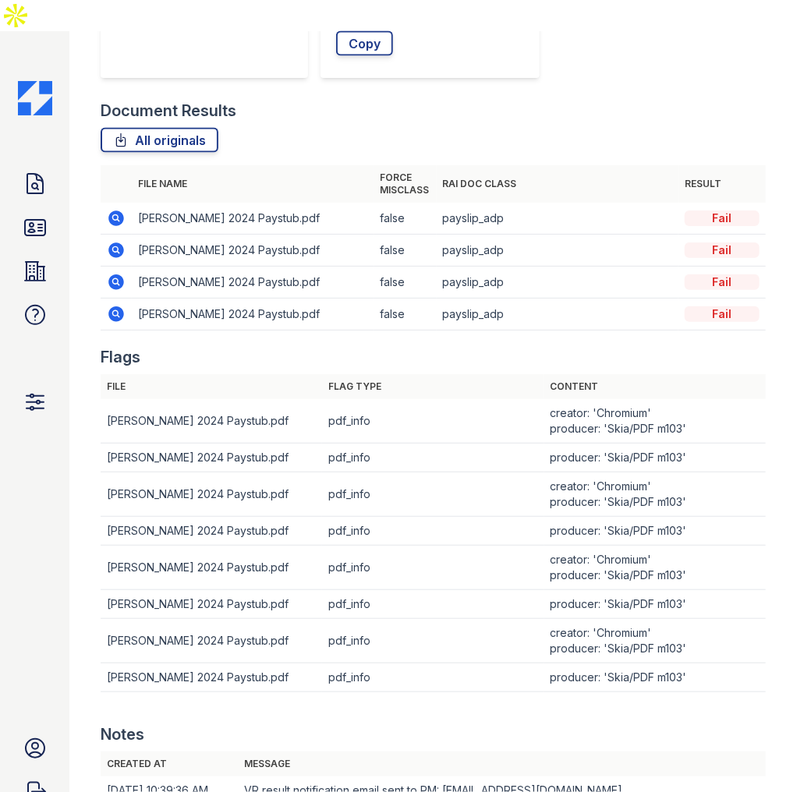
click at [111, 274] on icon at bounding box center [116, 282] width 16 height 16
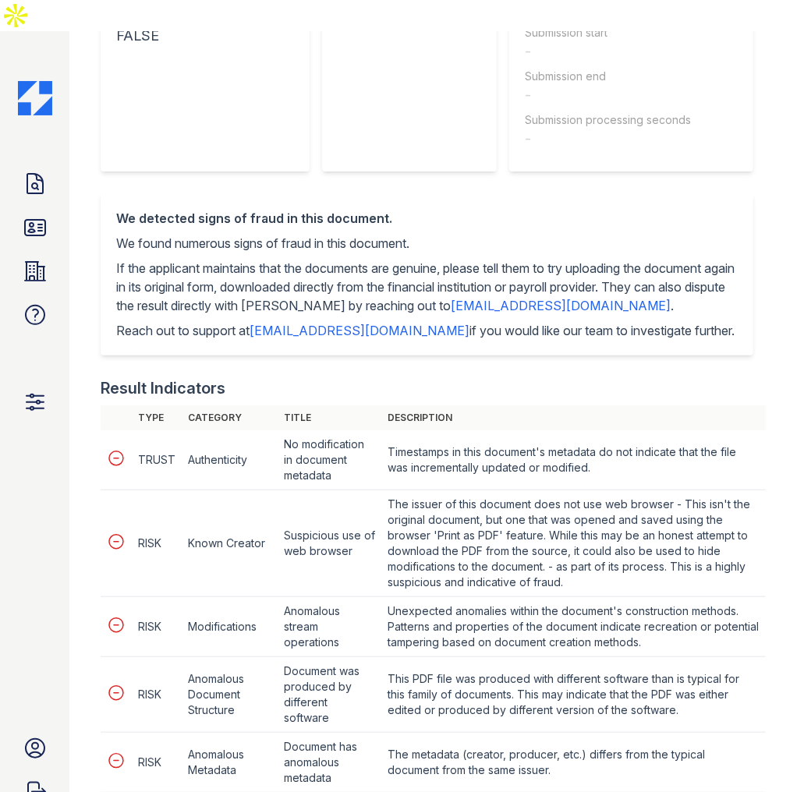
scroll to position [125, 0]
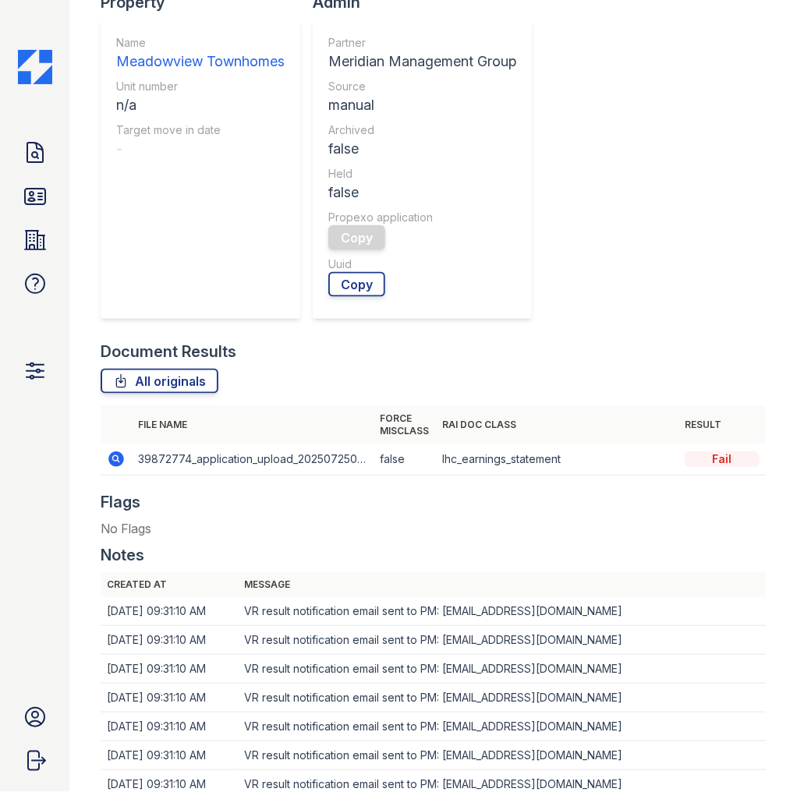
scroll to position [499, 0]
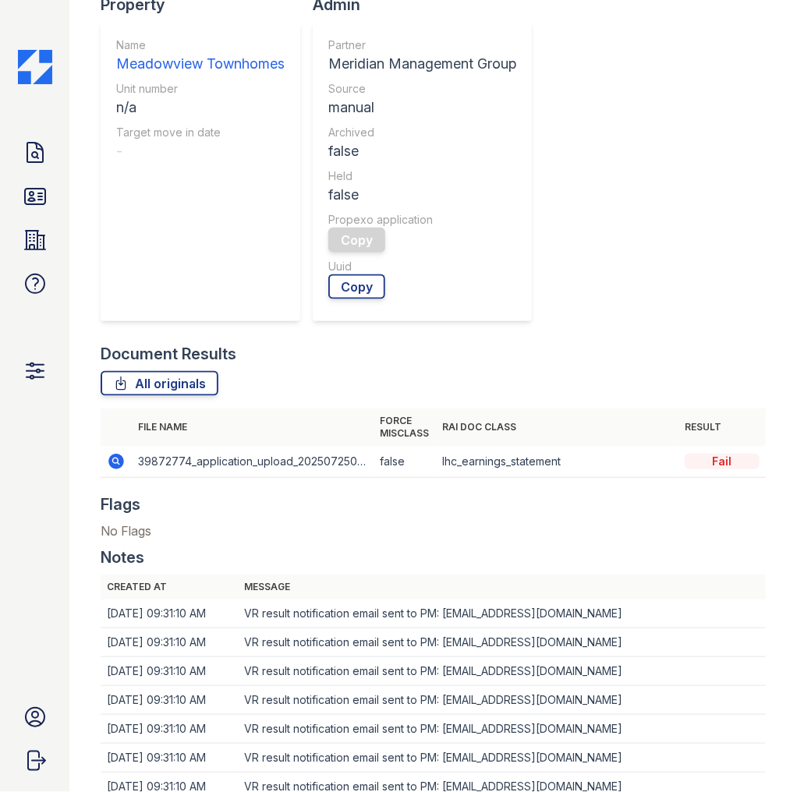
click at [111, 452] on icon at bounding box center [116, 461] width 19 height 19
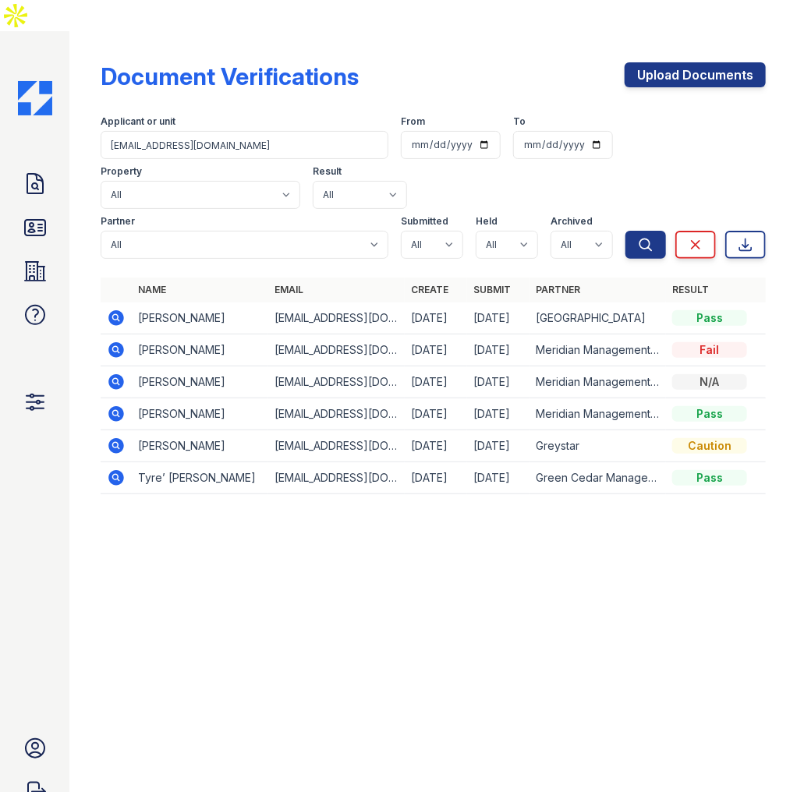
drag, startPoint x: 533, startPoint y: 562, endPoint x: 532, endPoint y: 541, distance: 21.1
click at [533, 562] on div at bounding box center [432, 665] width 677 height 260
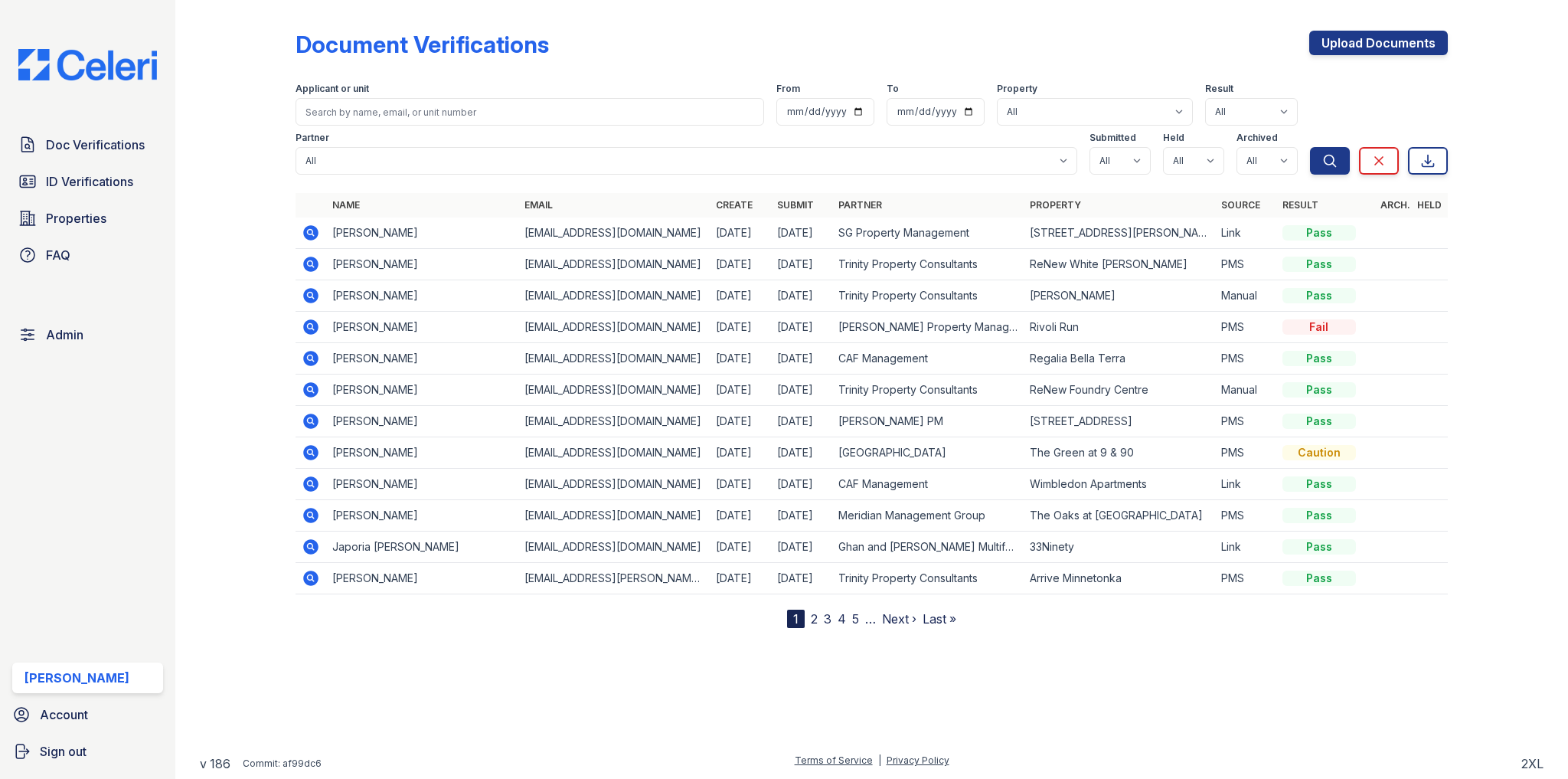
click at [622, 118] on input "search" at bounding box center [530, 112] width 468 height 28
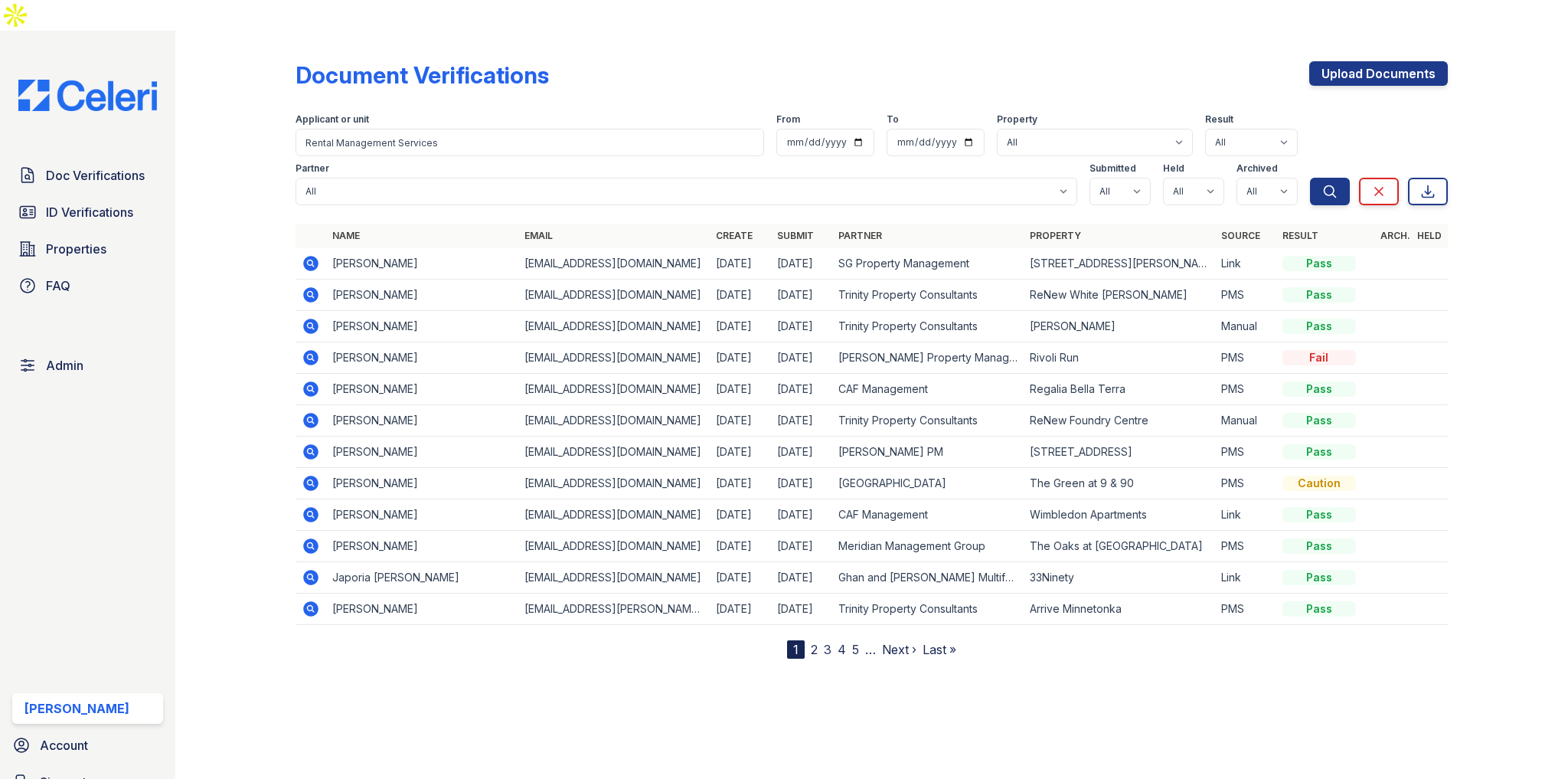
type input "Rental Management Services"
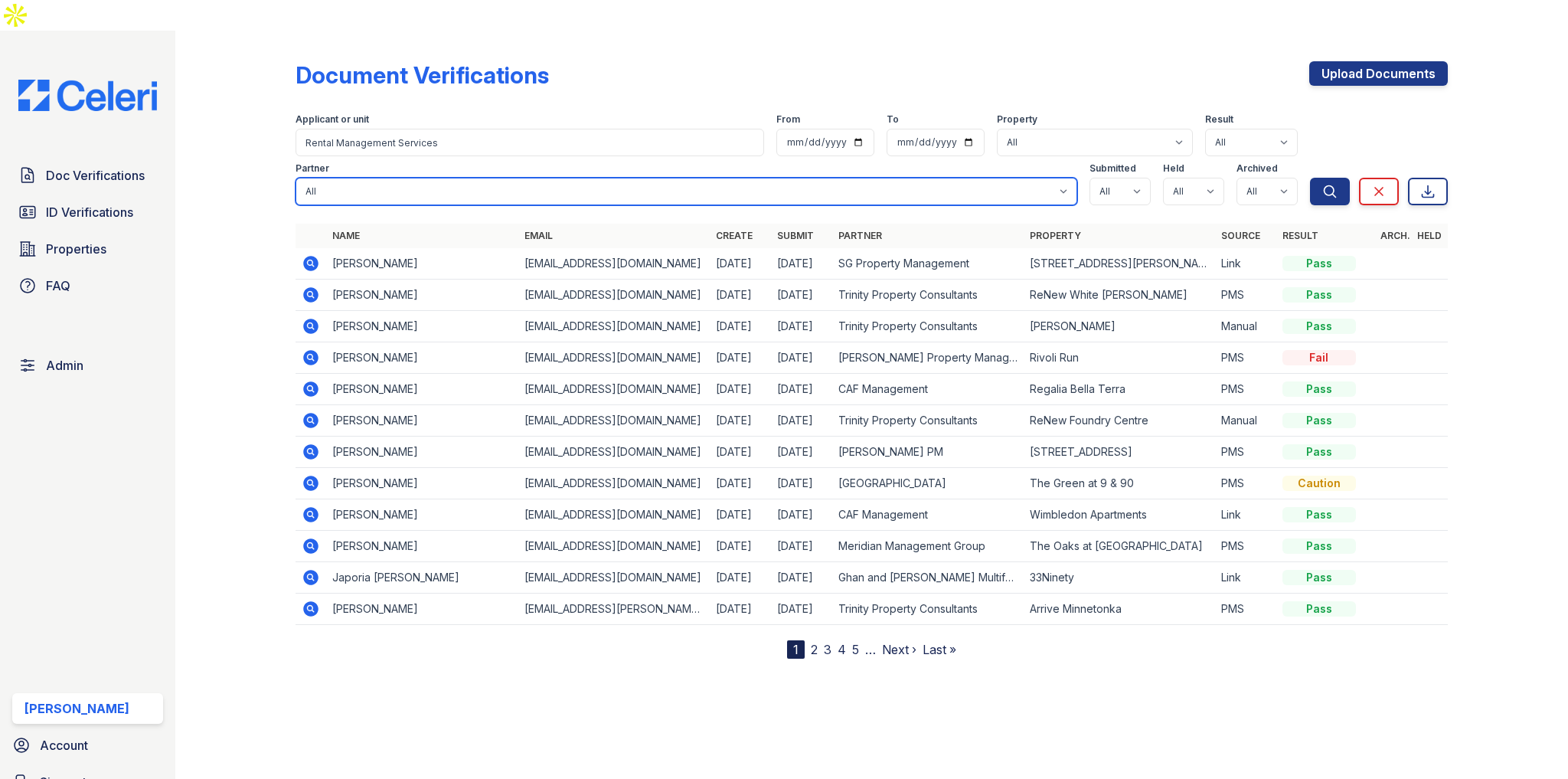
click at [593, 178] on select "All 21st Century Property Management Acme Corp. ACME Properties Alliah Manageme…" at bounding box center [686, 192] width 781 height 28
select select "57"
click at [296, 178] on select "All 21st Century Property Management Acme Corp. ACME Properties Alliah Manageme…" at bounding box center [686, 192] width 781 height 28
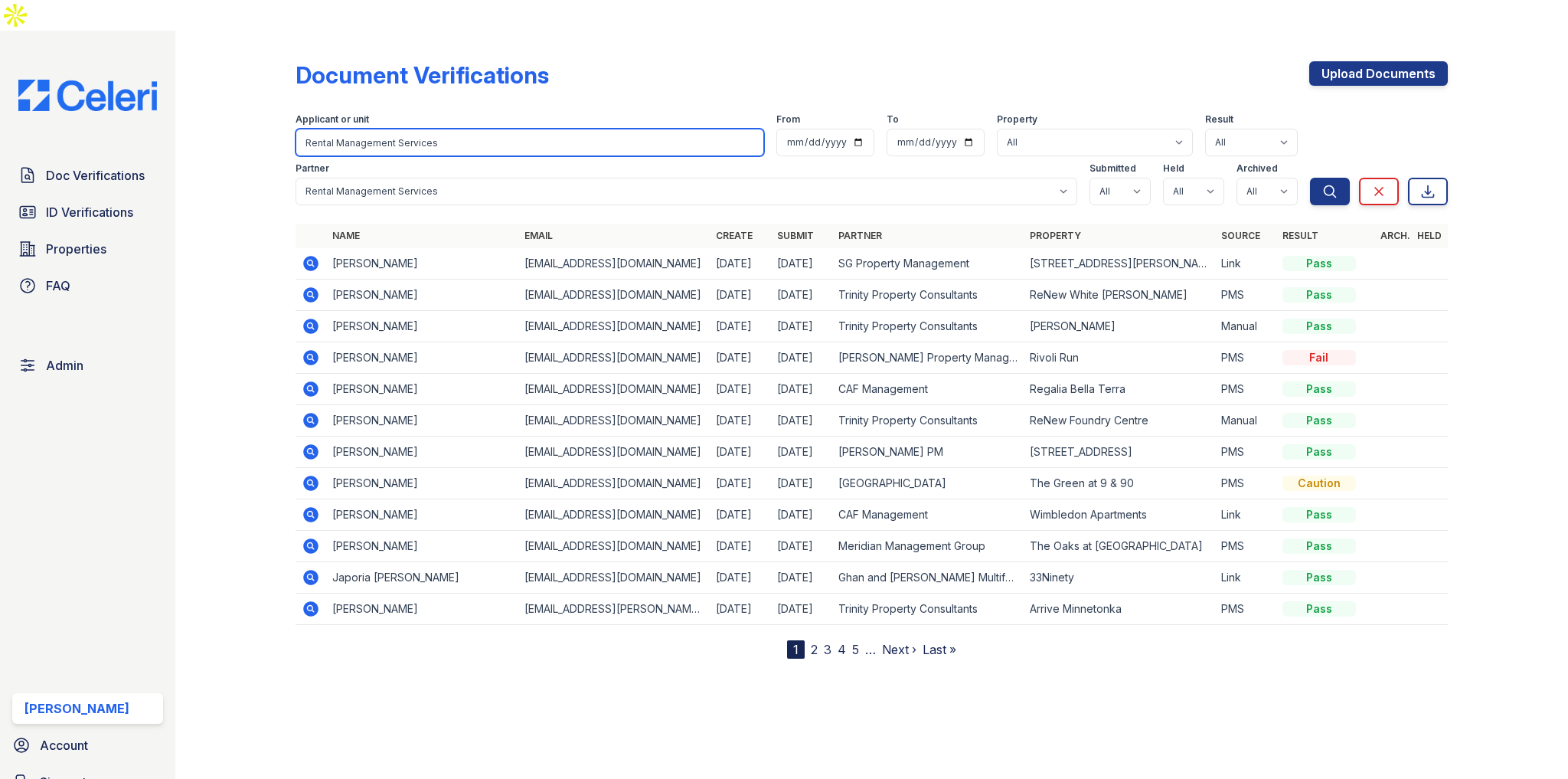
click at [634, 129] on input "Rental Management Services" at bounding box center [530, 142] width 468 height 28
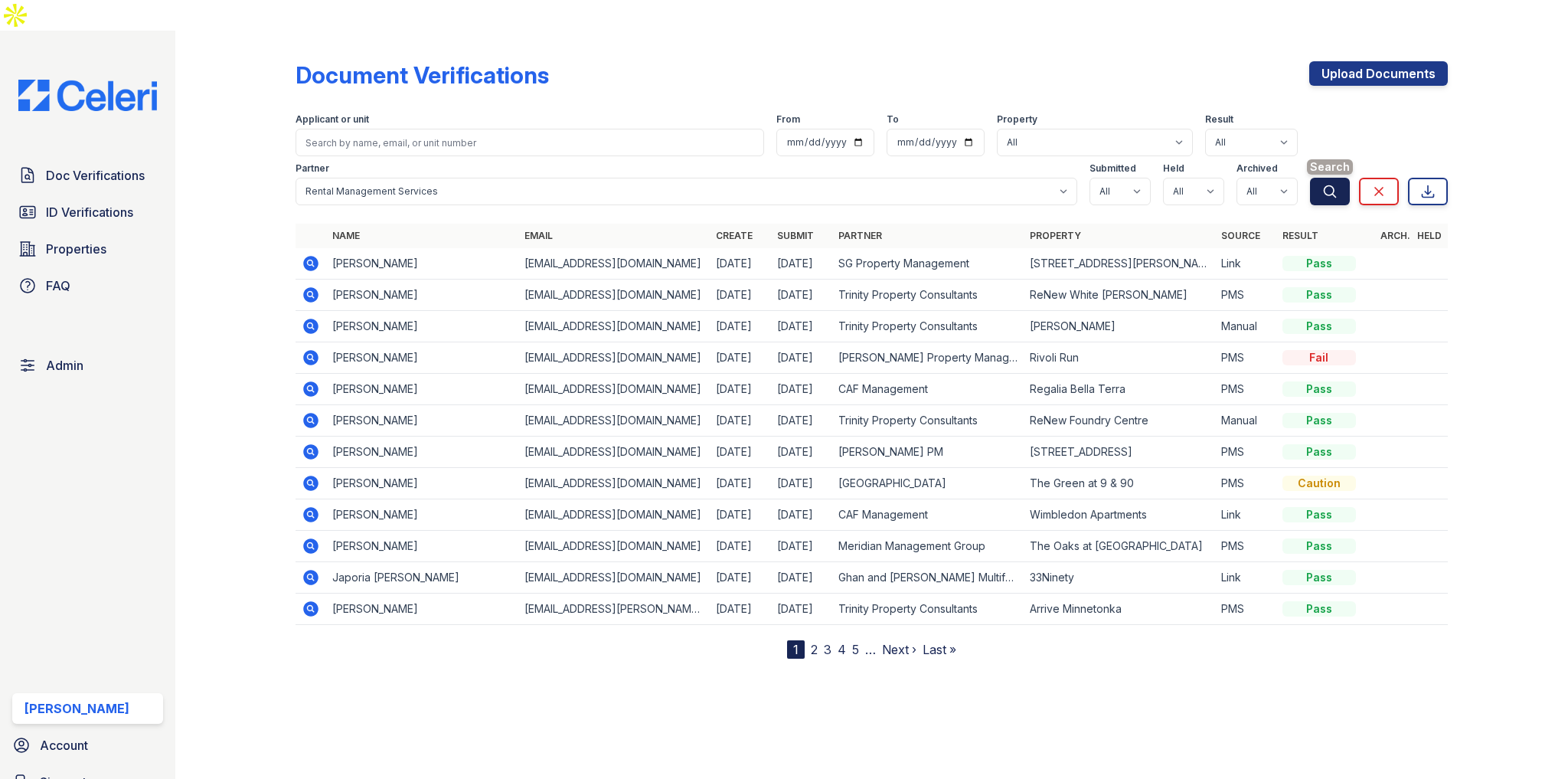
click at [1342, 178] on button "Search" at bounding box center [1330, 192] width 40 height 28
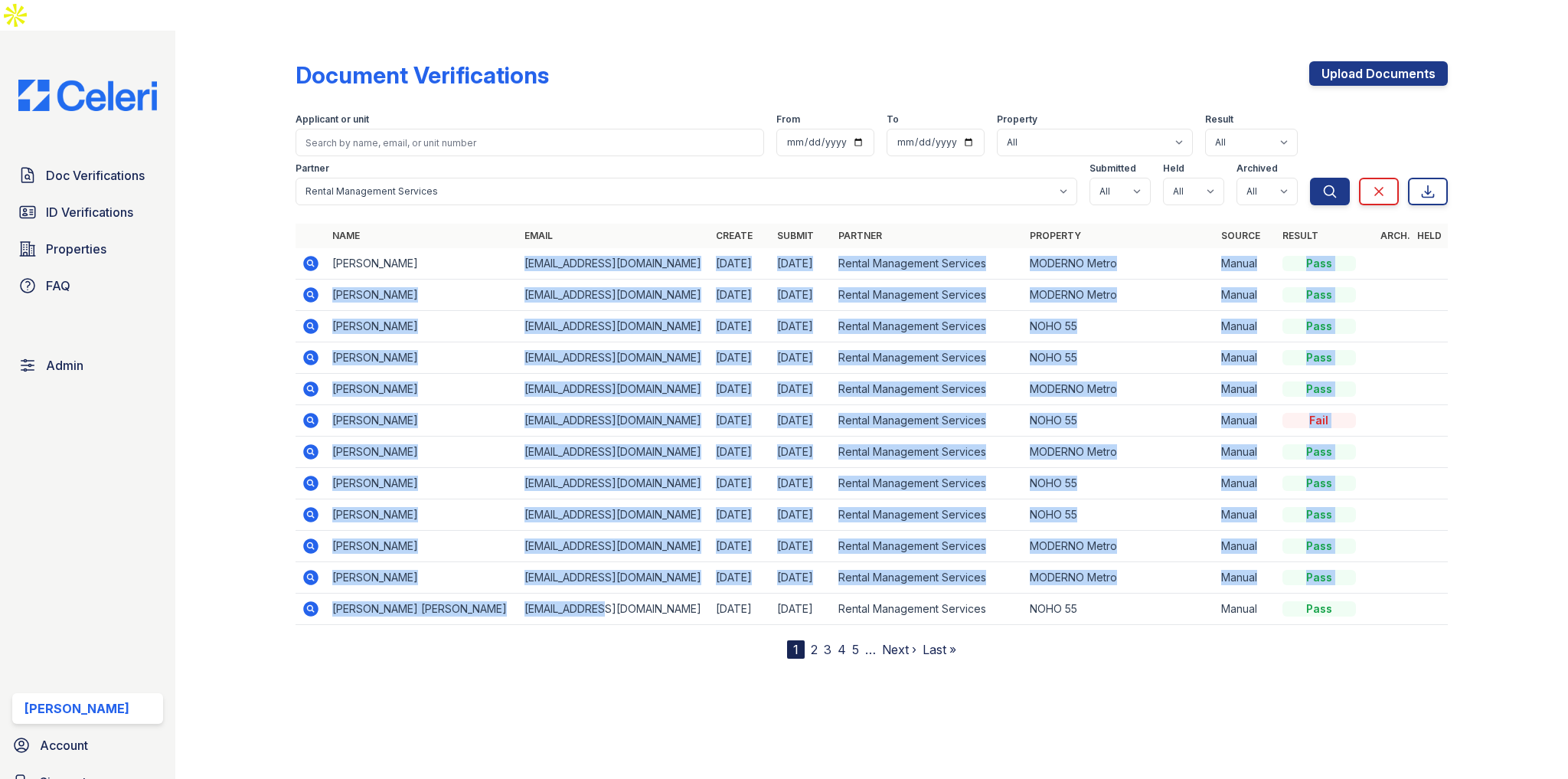
drag, startPoint x: 524, startPoint y: 232, endPoint x: 628, endPoint y: 592, distance: 374.7
click at [628, 592] on div "Name Email Create Submit Partner Property Source Result Arch. Held LAURENCE SUT…" at bounding box center [871, 441] width 1151 height 435
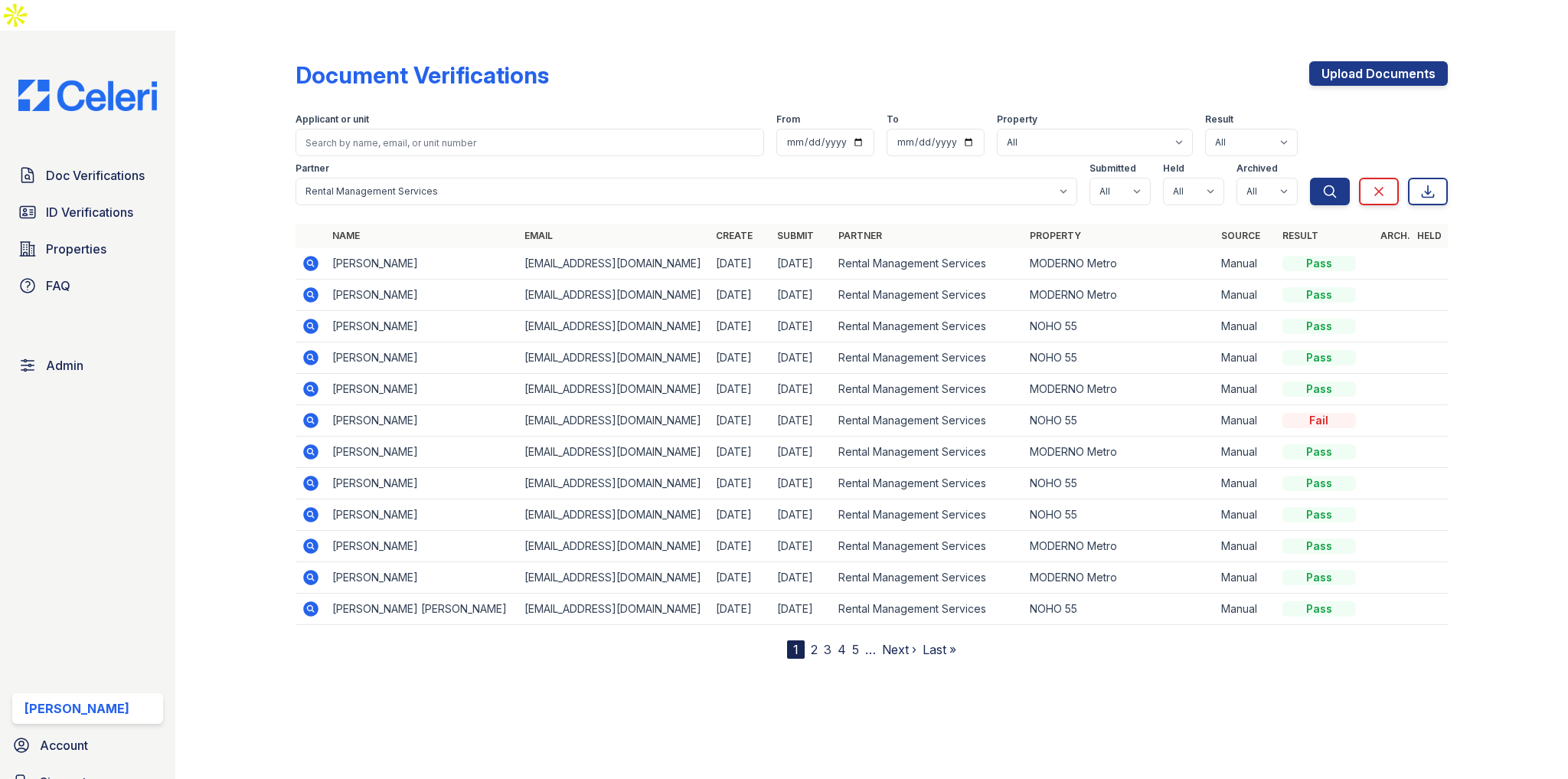
click at [606, 632] on div "Document Verifications Upload Documents Filter Applicant or unit From To Proper…" at bounding box center [871, 357] width 1344 height 652
click at [310, 255] on icon at bounding box center [311, 263] width 16 height 16
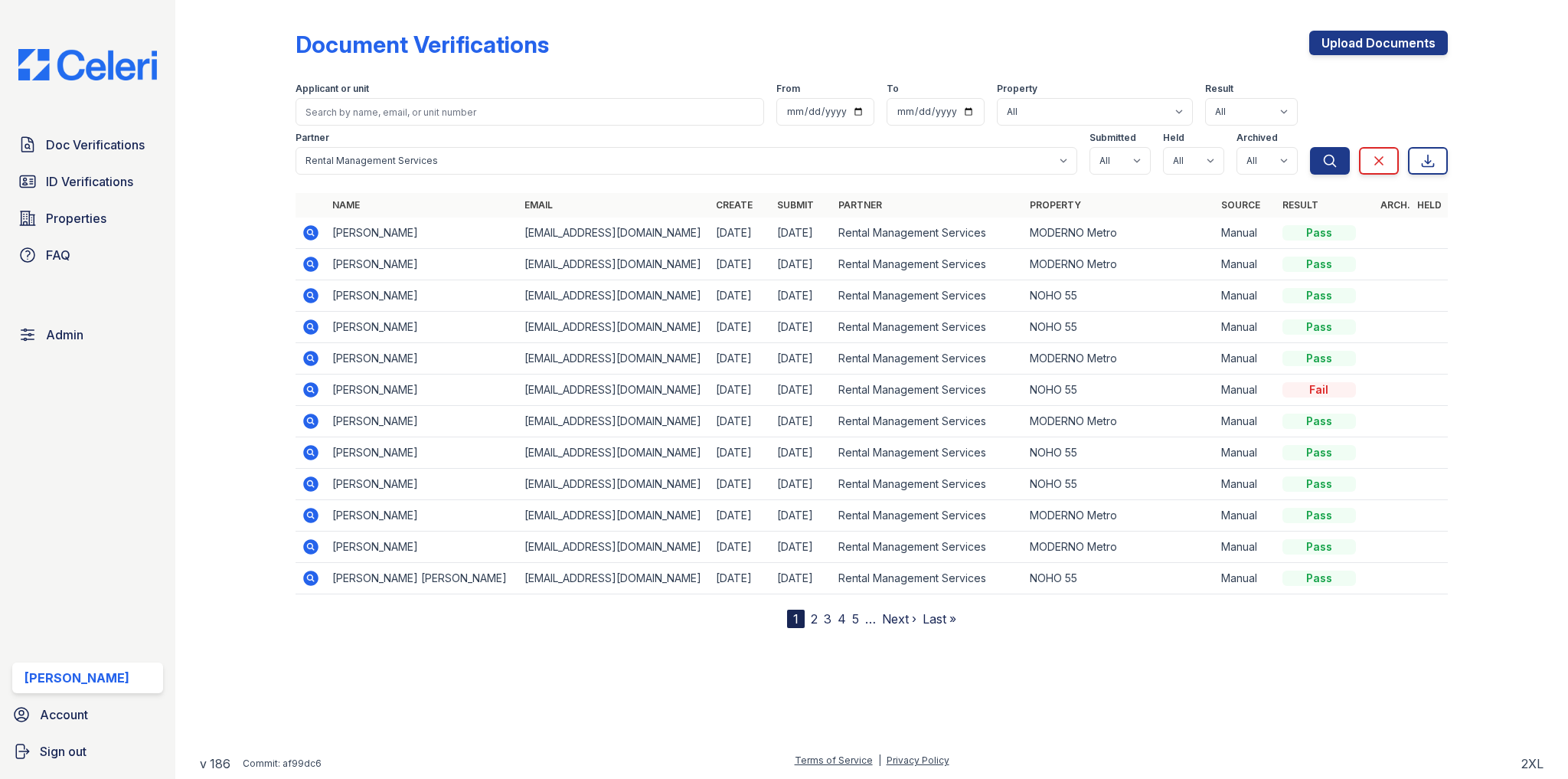
click at [308, 262] on icon at bounding box center [310, 264] width 19 height 19
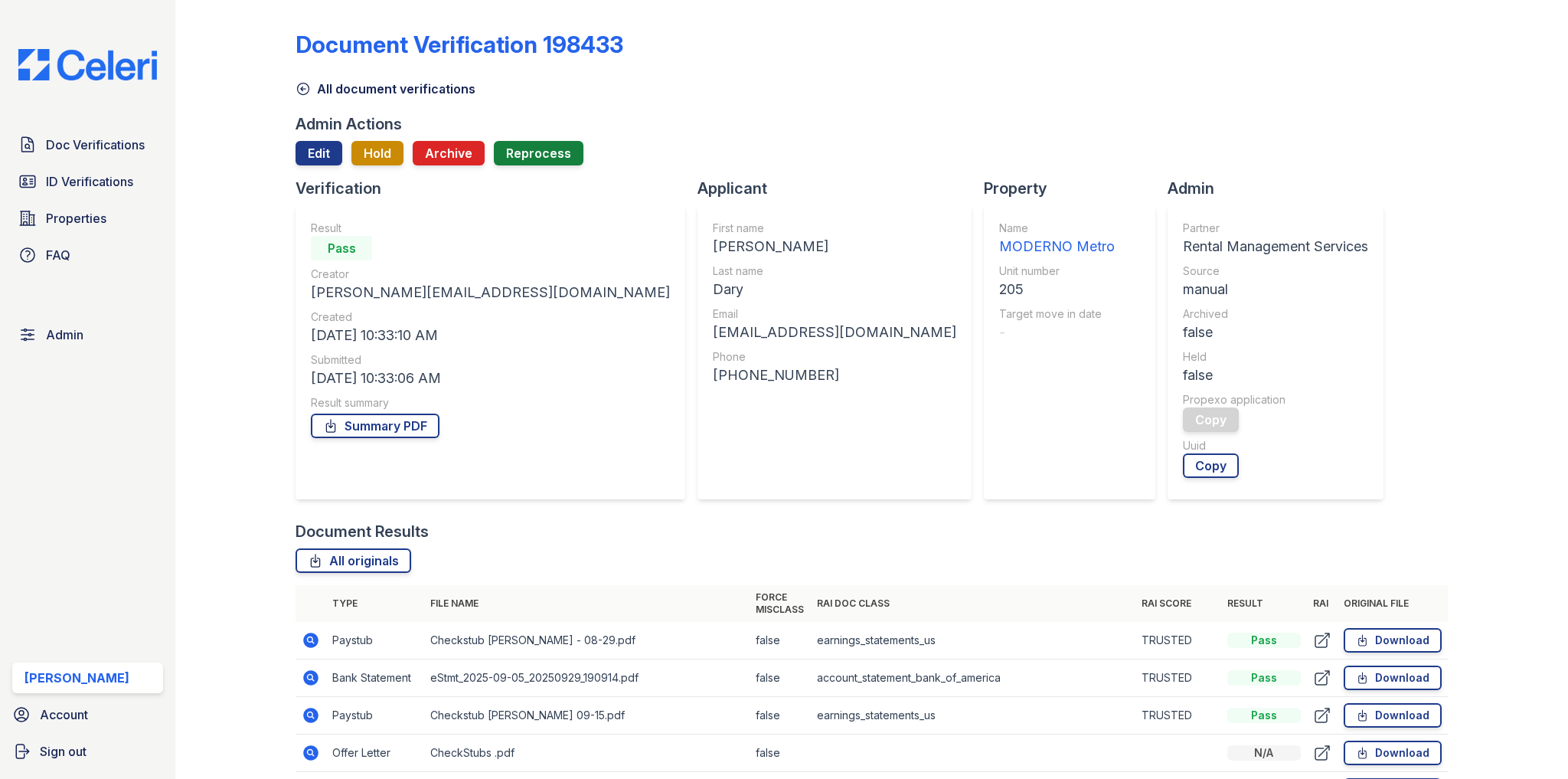
click at [348, 297] on div "[PERSON_NAME][EMAIL_ADDRESS][DOMAIN_NAME]" at bounding box center [490, 293] width 360 height 22
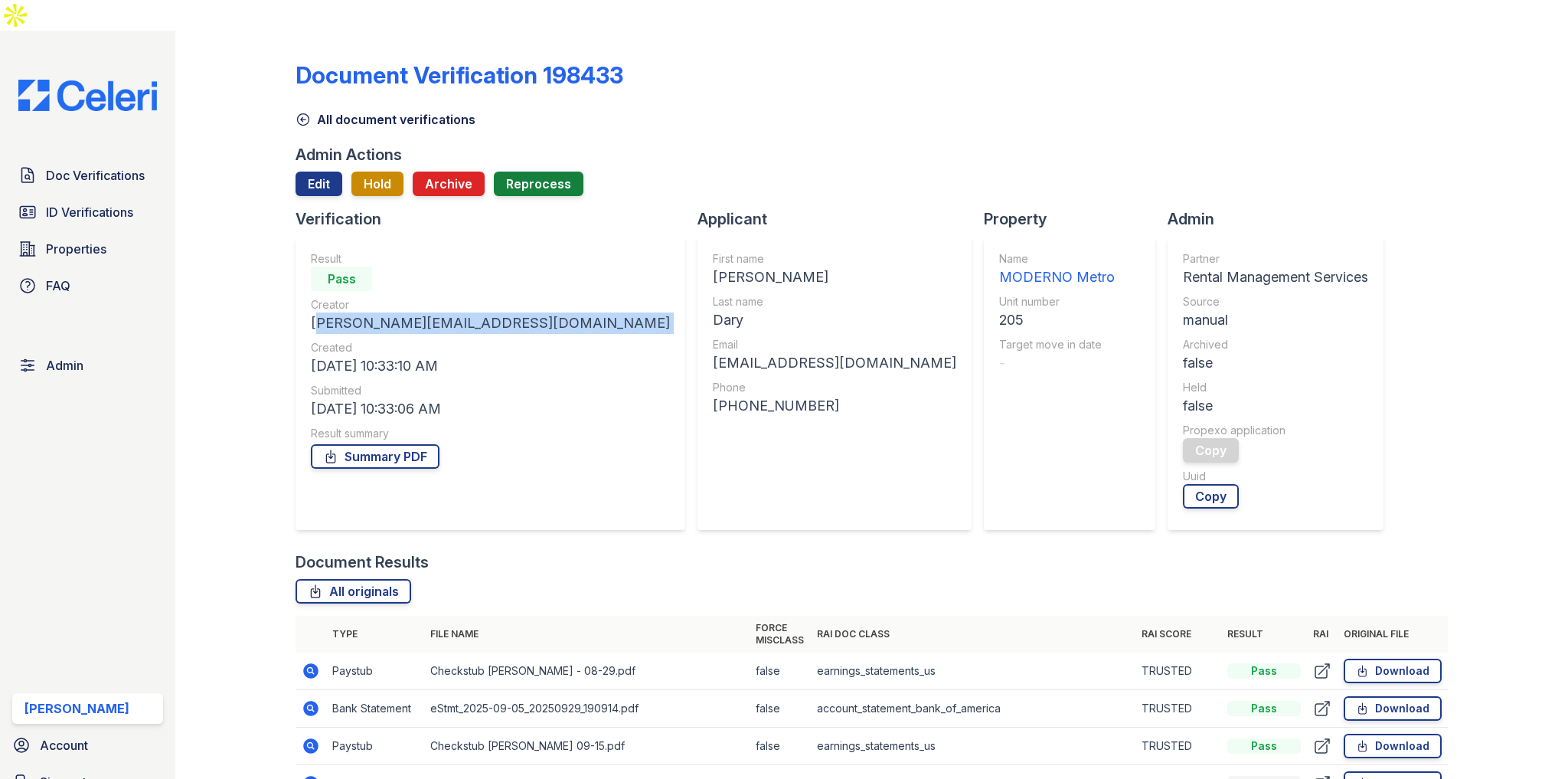
click at [348, 312] on div "[PERSON_NAME][EMAIL_ADDRESS][DOMAIN_NAME]" at bounding box center [490, 323] width 360 height 22
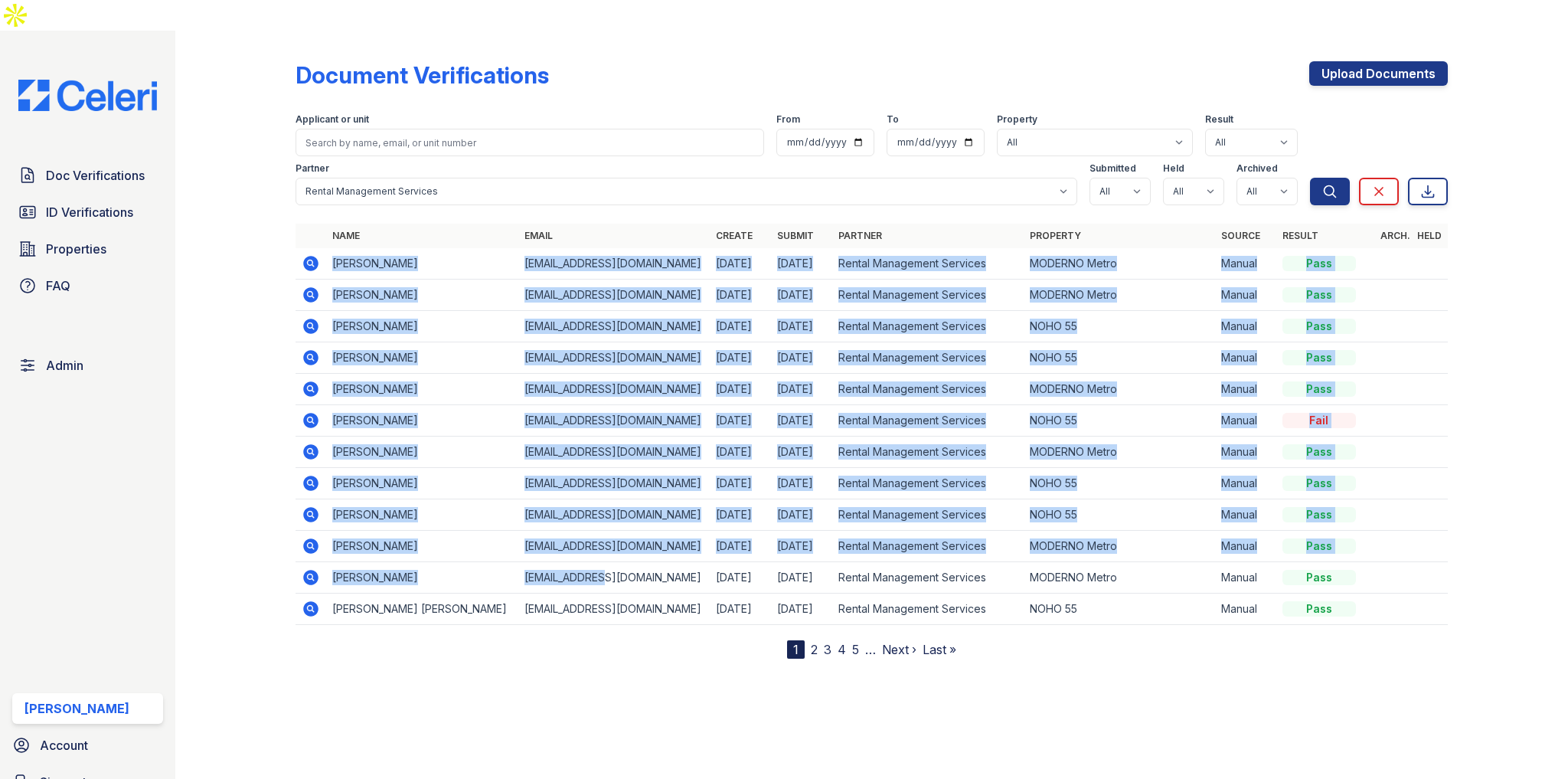
drag, startPoint x: 612, startPoint y: 543, endPoint x: 321, endPoint y: 236, distance: 423.0
click at [321, 249] on tbody "LAURENCE SUTTON test@test.com 09/30/25 09/30/25 Rental Management Services MODE…" at bounding box center [871, 436] width 1151 height 376
click at [815, 641] on link "2" at bounding box center [813, 649] width 7 height 16
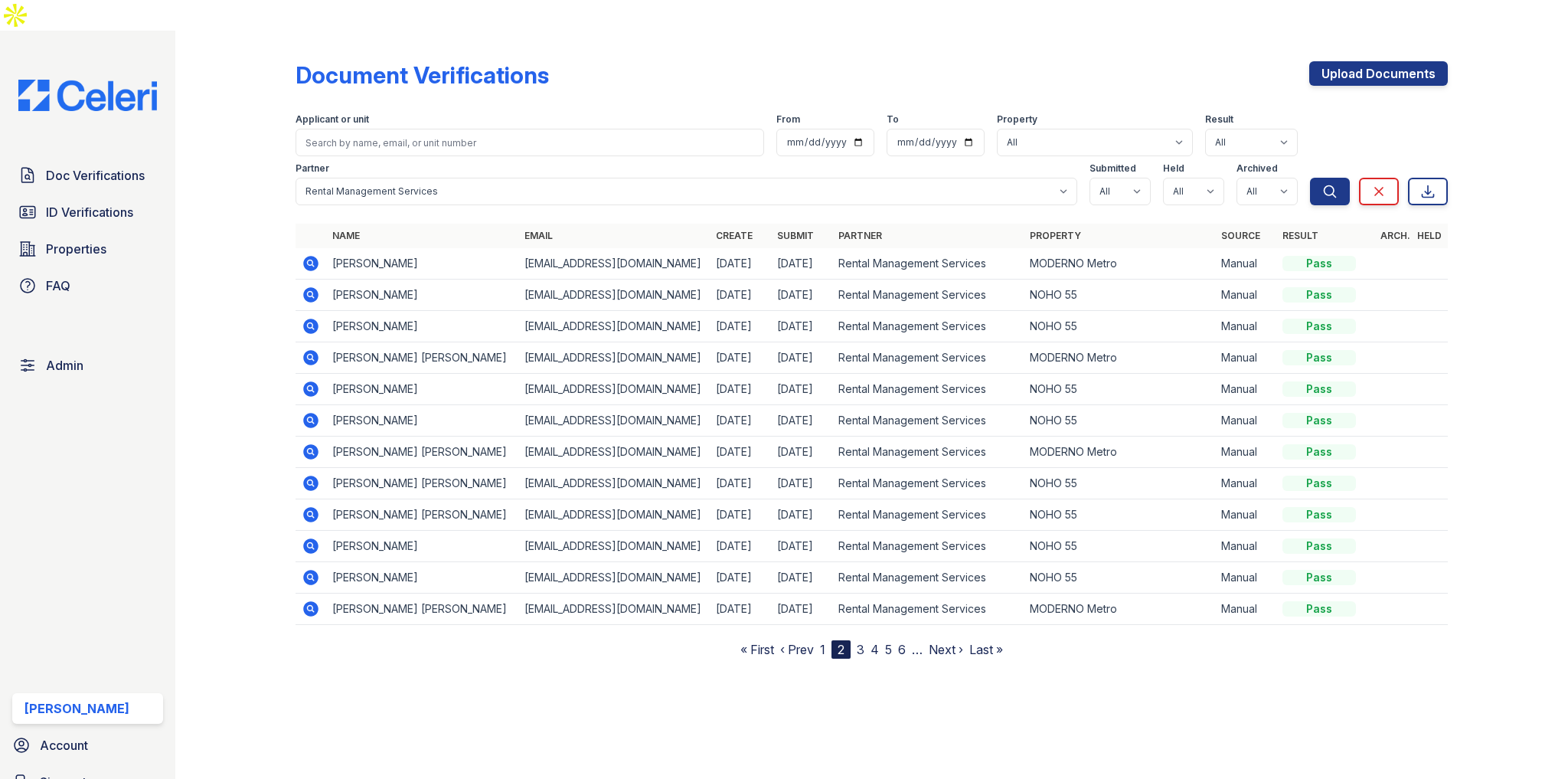
click at [310, 412] on icon at bounding box center [310, 420] width 19 height 19
